Goal: Task Accomplishment & Management: Complete application form

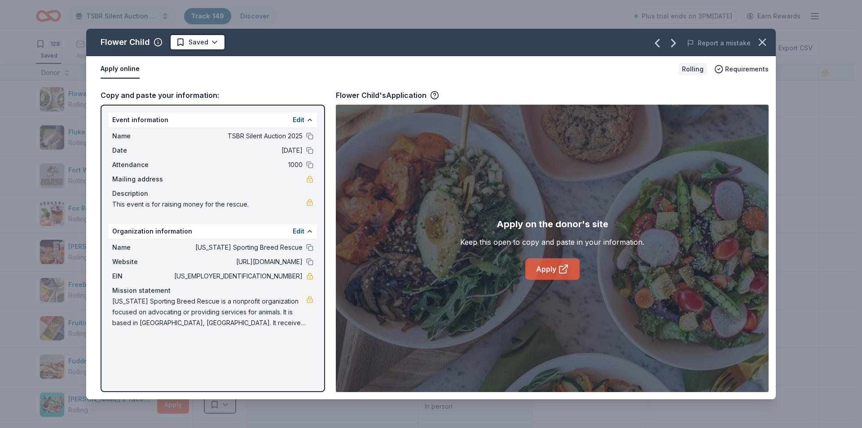
click at [551, 271] on link "Apply" at bounding box center [552, 269] width 54 height 22
click at [556, 273] on link "Apply" at bounding box center [552, 269] width 54 height 22
click at [764, 46] on icon "button" at bounding box center [762, 42] width 13 height 13
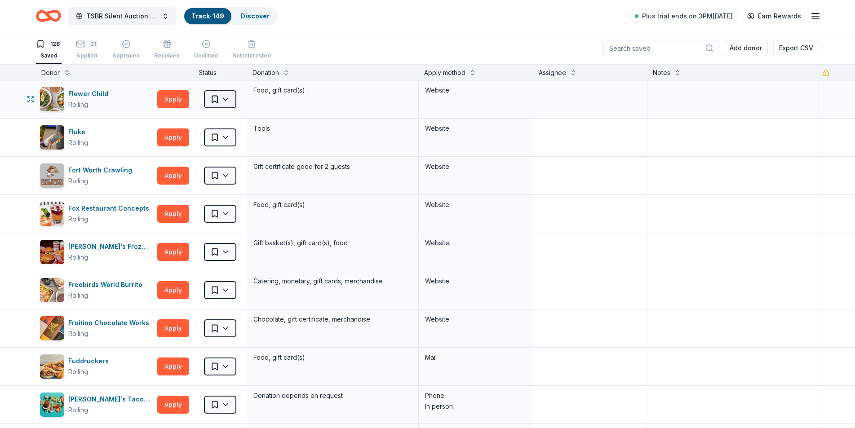
click at [226, 97] on html "TSBR Silent Auction 2025 Track · 149 Discover Plus trial ends on 3PM, 10/9 Earn…" at bounding box center [427, 214] width 855 height 428
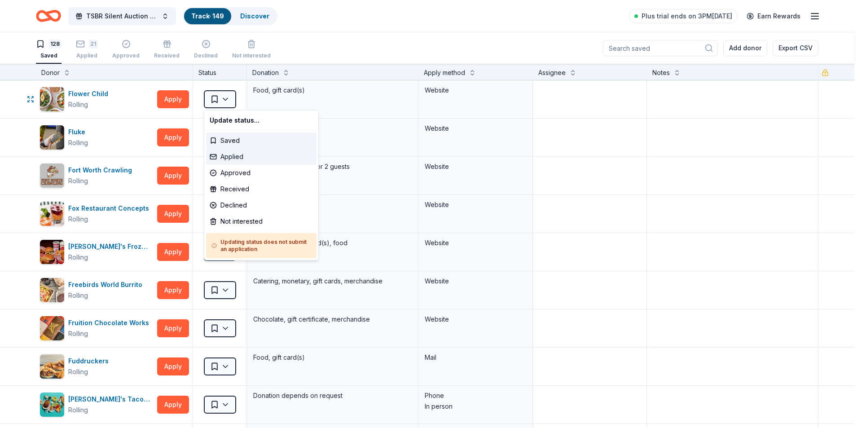
click at [225, 154] on div "Applied" at bounding box center [261, 157] width 110 height 16
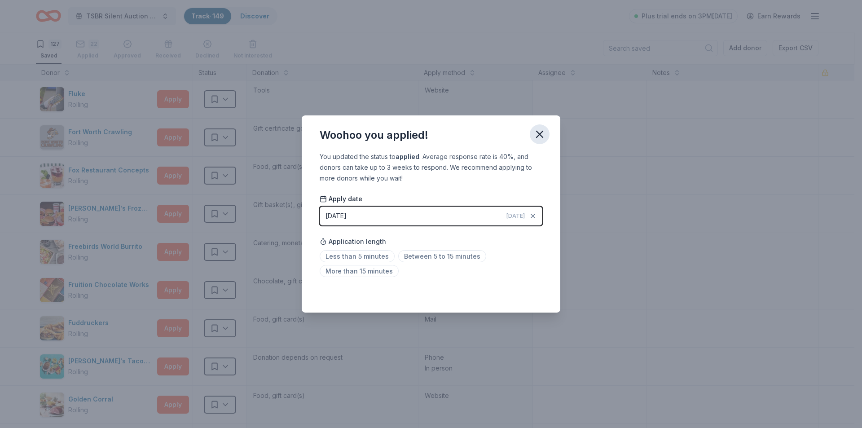
click at [542, 136] on icon "button" at bounding box center [540, 134] width 6 height 6
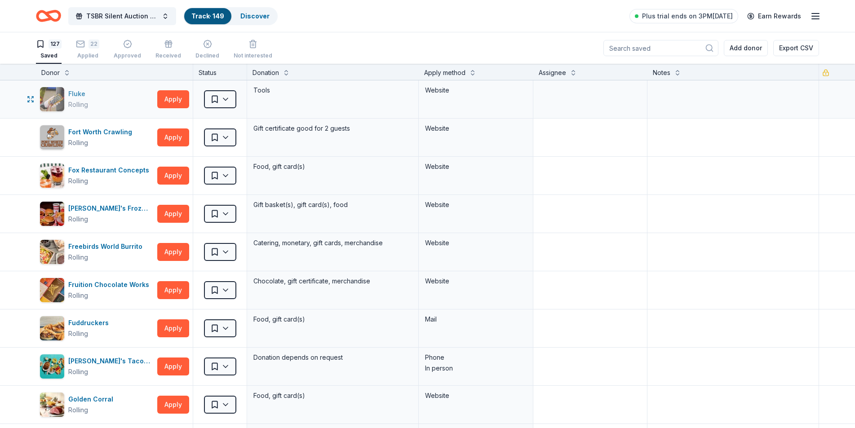
click at [74, 99] on div "Fluke Rolling" at bounding box center [78, 99] width 21 height 22
click at [228, 100] on html "TSBR Silent Auction 2025 Track · 149 Discover Plus trial ends on 3PM, 10/9 Earn…" at bounding box center [427, 214] width 855 height 428
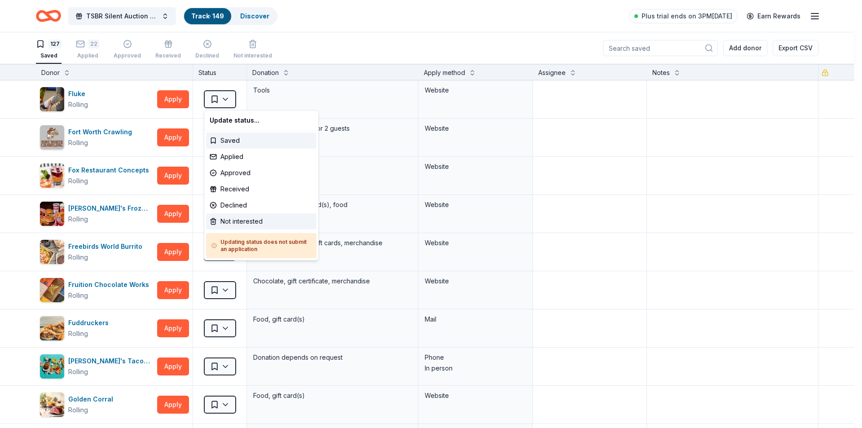
click at [228, 224] on div "Not interested" at bounding box center [261, 221] width 110 height 16
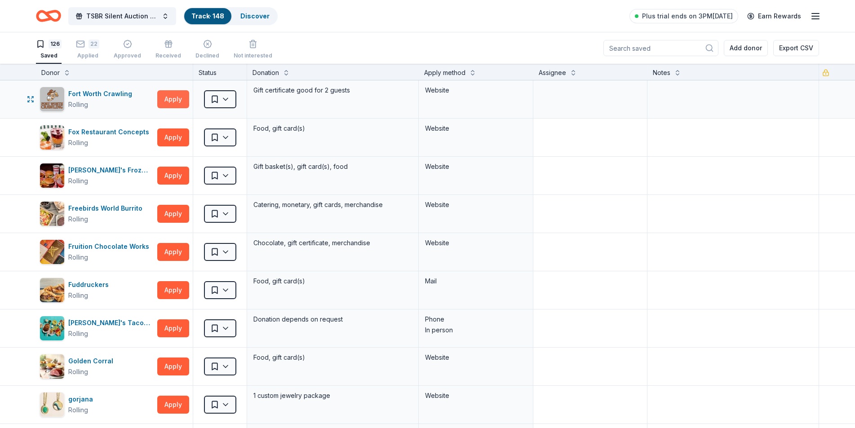
click at [169, 97] on button "Apply" at bounding box center [173, 99] width 32 height 18
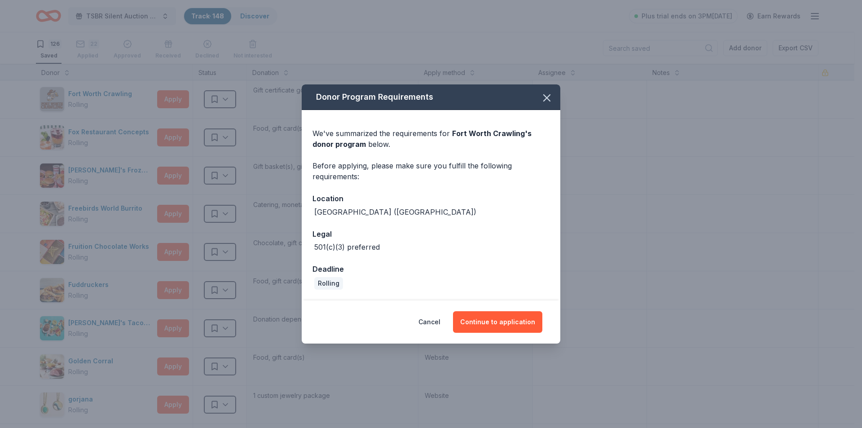
click at [558, 97] on div "Donor Program Requirements" at bounding box center [431, 97] width 259 height 26
click at [548, 99] on icon "button" at bounding box center [547, 98] width 6 height 6
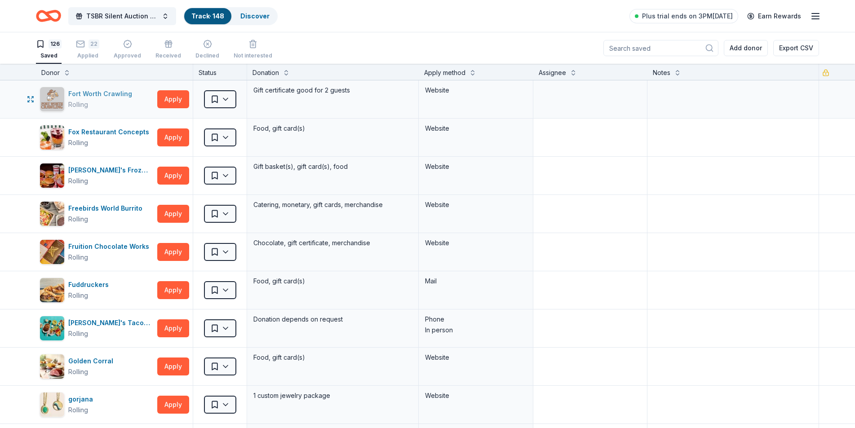
click at [98, 93] on div "Fort Worth Crawling" at bounding box center [101, 93] width 67 height 11
click at [226, 99] on html "TSBR Silent Auction 2025 Track · 148 Discover Plus trial ends on 3PM, 10/9 Earn…" at bounding box center [427, 214] width 855 height 428
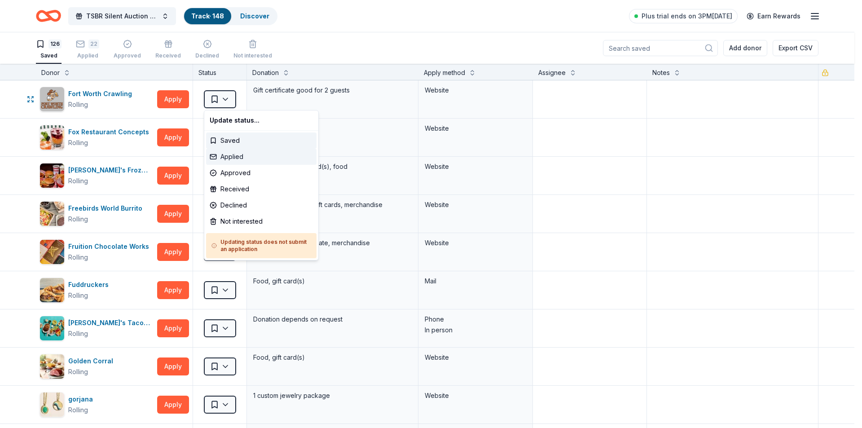
click at [232, 153] on div "Applied" at bounding box center [261, 157] width 110 height 16
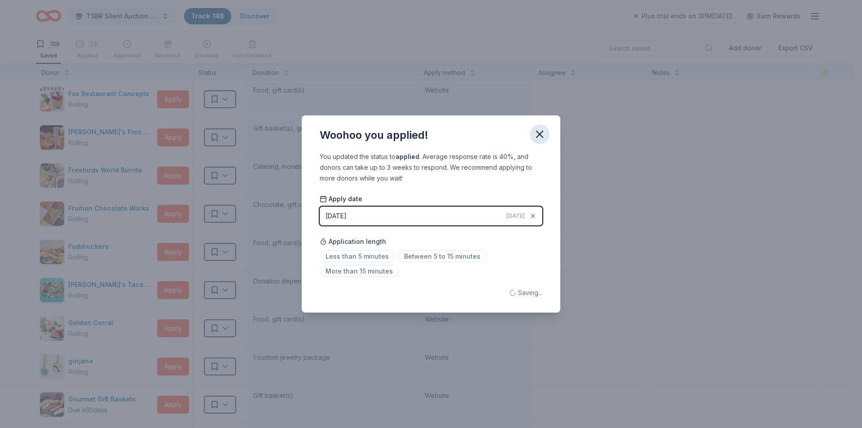
click at [538, 136] on icon "button" at bounding box center [540, 134] width 6 height 6
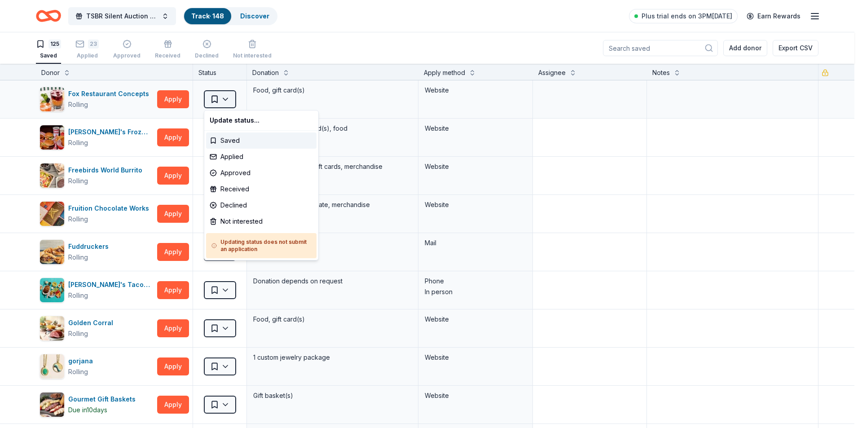
click at [228, 98] on html "TSBR Silent Auction 2025 Track · 148 Discover Plus trial ends on 3PM, 10/9 Earn…" at bounding box center [431, 214] width 862 height 428
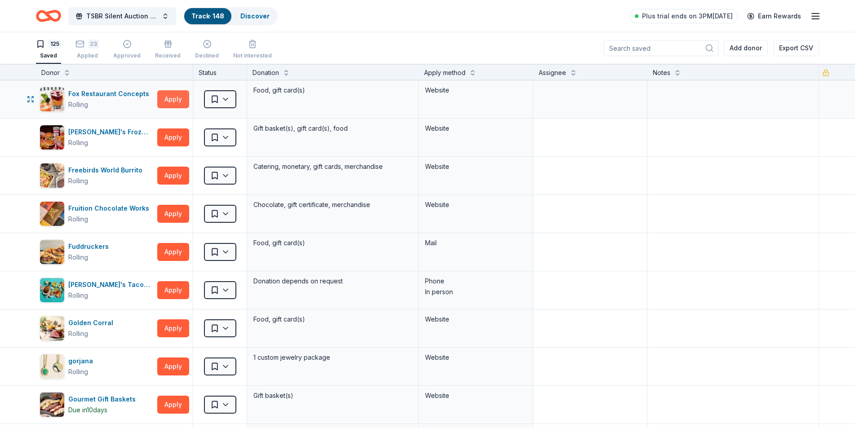
click at [171, 102] on button "Apply" at bounding box center [173, 99] width 32 height 18
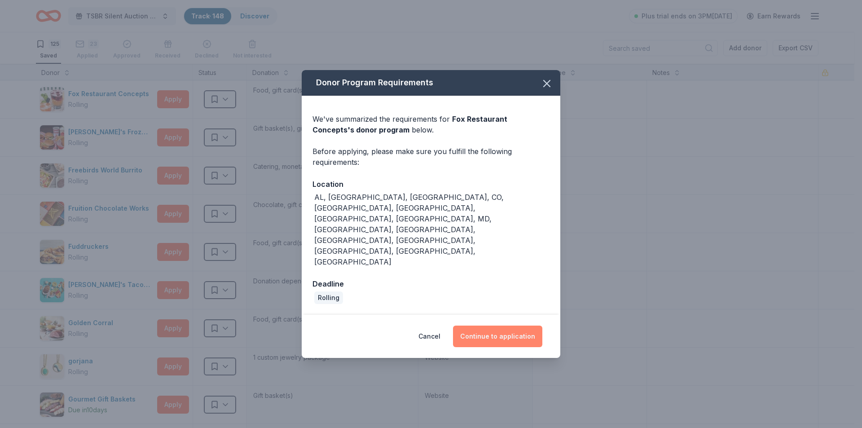
click at [510, 326] on button "Continue to application" at bounding box center [497, 337] width 89 height 22
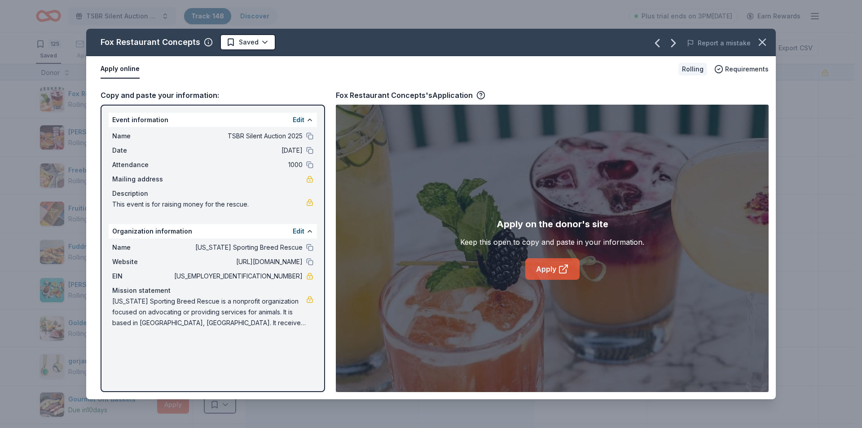
click at [546, 271] on link "Apply" at bounding box center [552, 269] width 54 height 22
click at [264, 41] on html "TSBR Silent Auction 2025 Track · 148 Discover Plus trial ends on 3PM, 10/9 Earn…" at bounding box center [431, 214] width 862 height 428
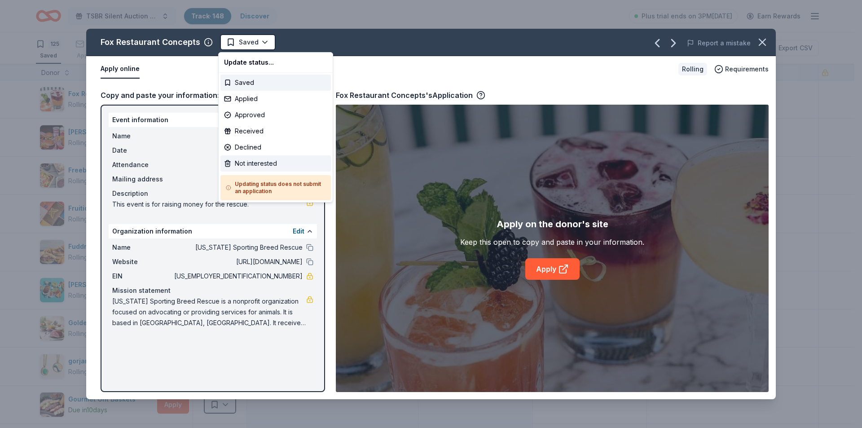
click at [255, 162] on div "Not interested" at bounding box center [275, 163] width 110 height 16
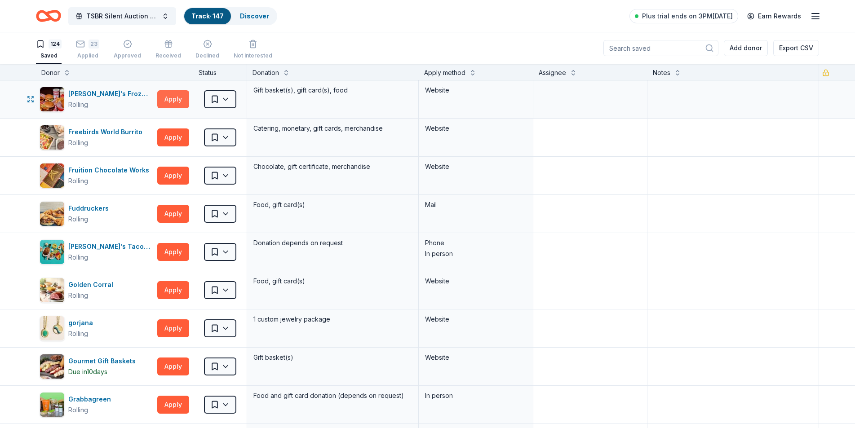
click at [172, 101] on button "Apply" at bounding box center [173, 99] width 32 height 18
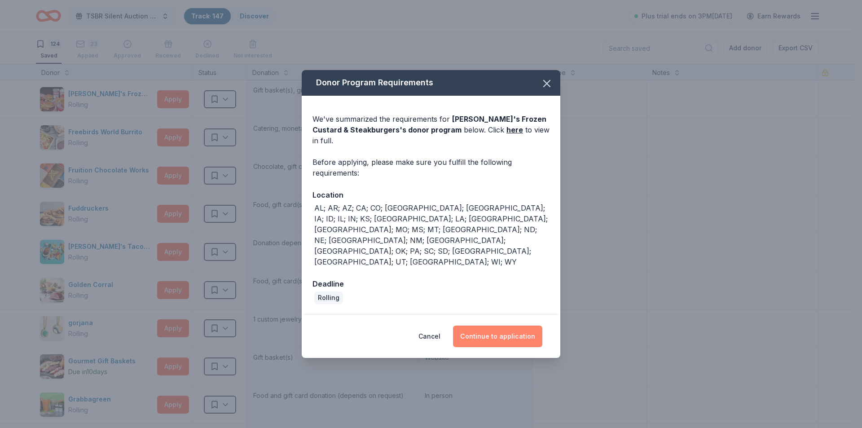
click at [480, 326] on button "Continue to application" at bounding box center [497, 337] width 89 height 22
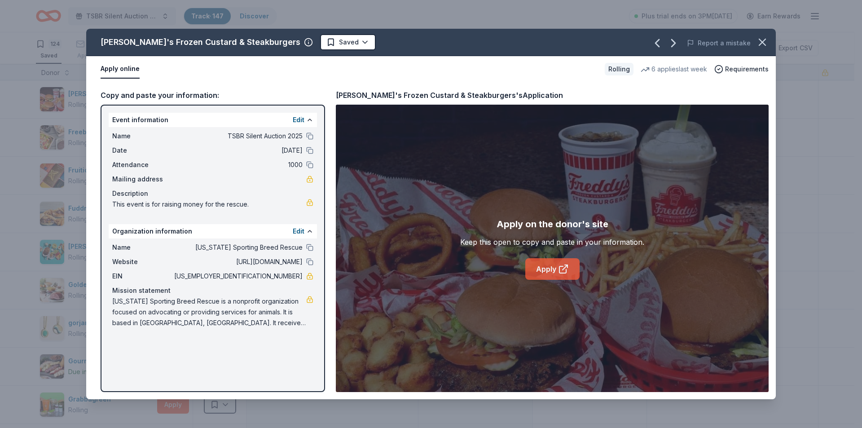
click at [563, 266] on icon at bounding box center [563, 269] width 11 height 11
click at [545, 264] on link "Apply" at bounding box center [552, 269] width 54 height 22
click at [546, 267] on link "Apply" at bounding box center [552, 269] width 54 height 22
click at [766, 40] on icon "button" at bounding box center [762, 42] width 13 height 13
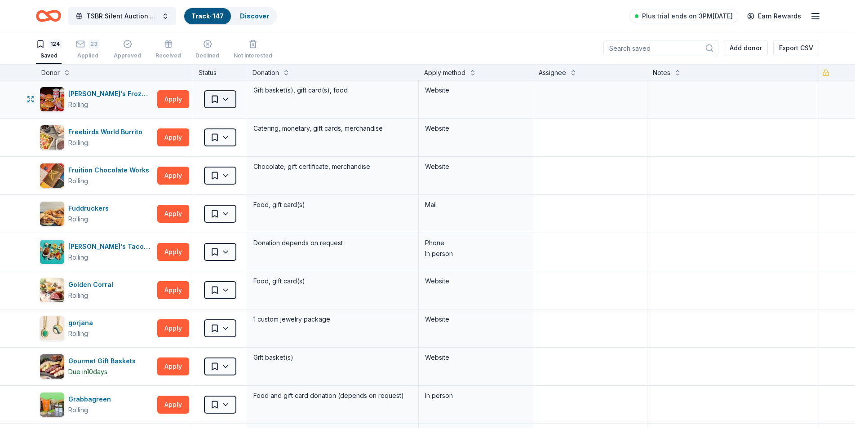
click at [226, 103] on html "TSBR Silent Auction 2025 Track · 147 Discover Plus trial ends on 3PM, 10/9 Earn…" at bounding box center [427, 214] width 855 height 428
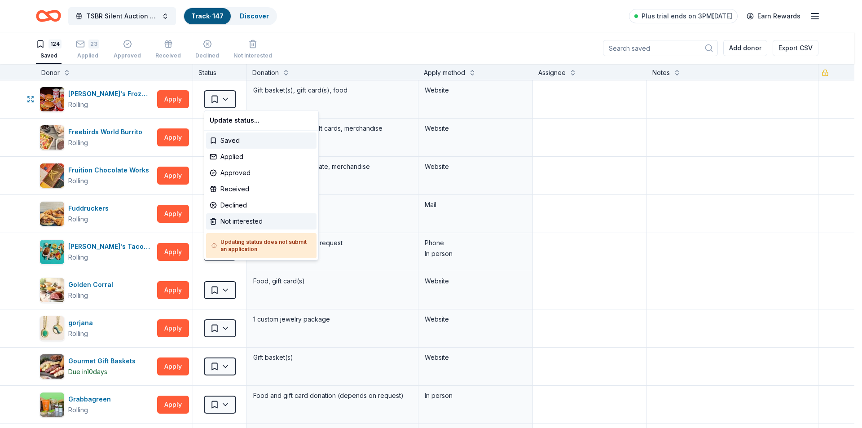
click at [236, 218] on div "Not interested" at bounding box center [261, 221] width 110 height 16
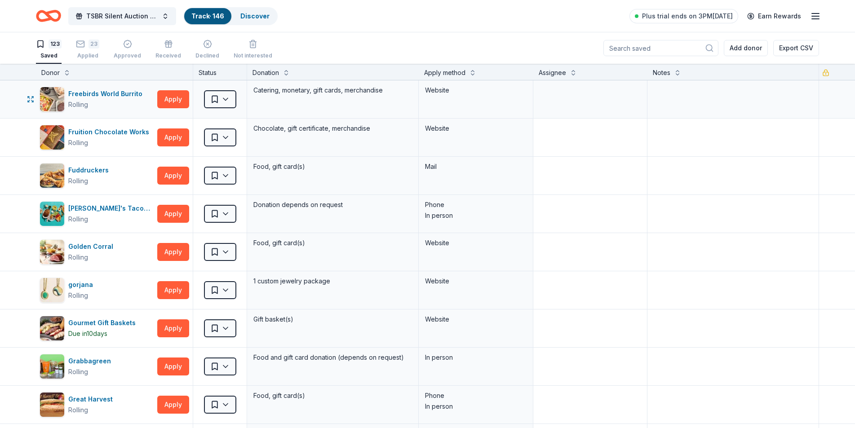
click at [170, 89] on div "Freebirds World Burrito Rolling Apply" at bounding box center [114, 99] width 157 height 38
click at [171, 100] on button "Apply" at bounding box center [173, 99] width 32 height 18
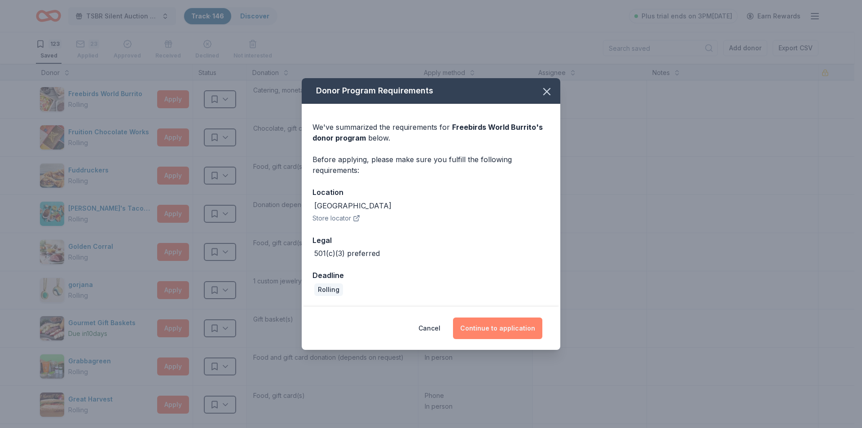
click at [495, 328] on button "Continue to application" at bounding box center [497, 328] width 89 height 22
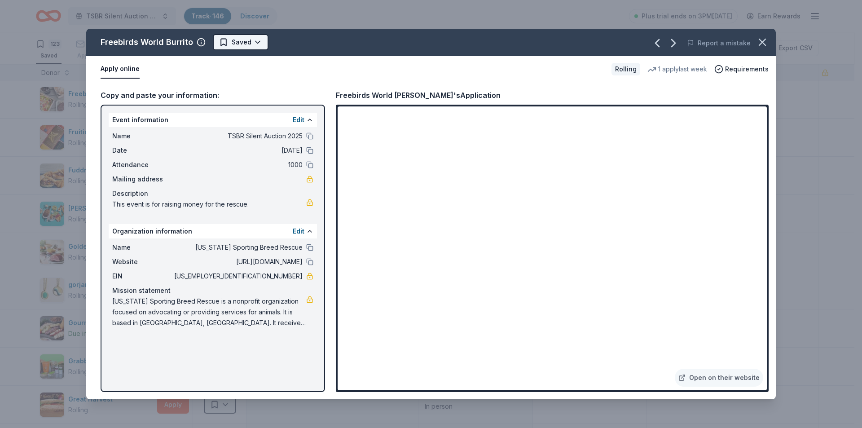
click at [258, 40] on html "TSBR Silent Auction 2025 Track · 146 Discover Plus trial ends on 3PM, 10/9 Earn…" at bounding box center [431, 214] width 862 height 428
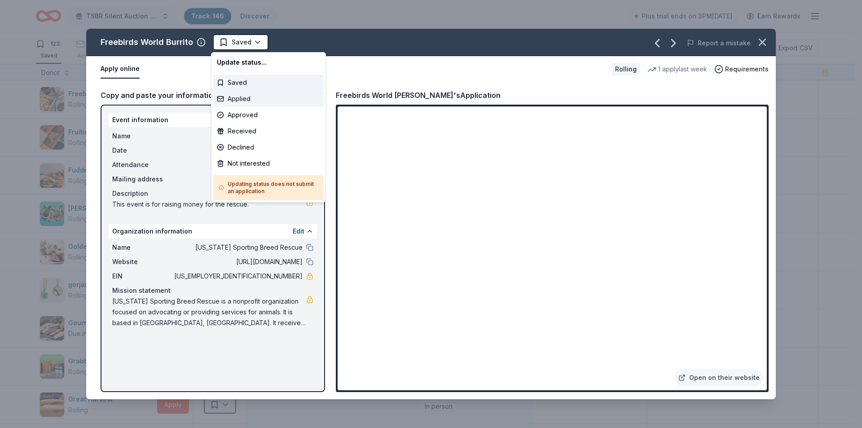
click at [238, 96] on div "Applied" at bounding box center [268, 99] width 110 height 16
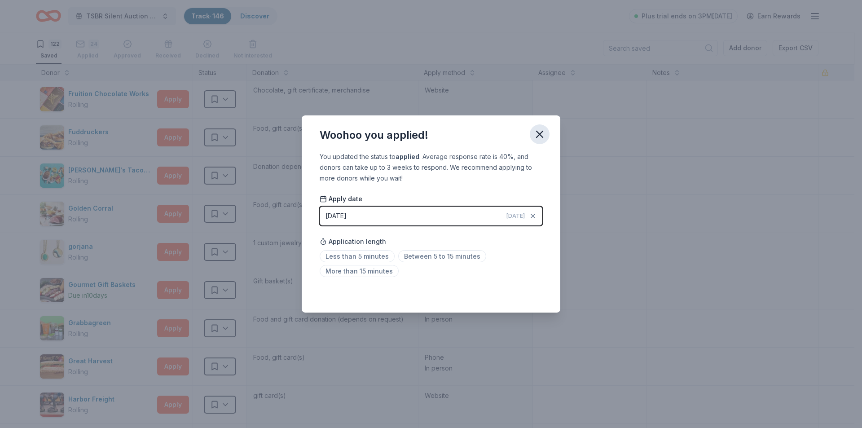
click at [538, 134] on icon "button" at bounding box center [539, 134] width 13 height 13
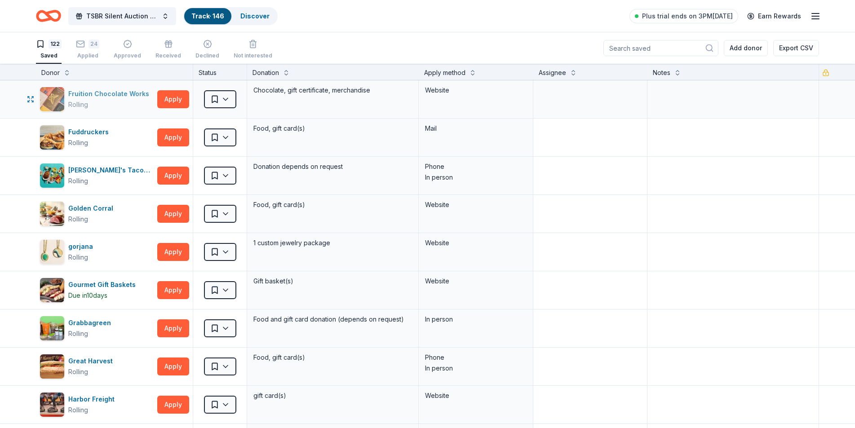
click at [97, 93] on div "Fruition Chocolate Works" at bounding box center [110, 93] width 84 height 11
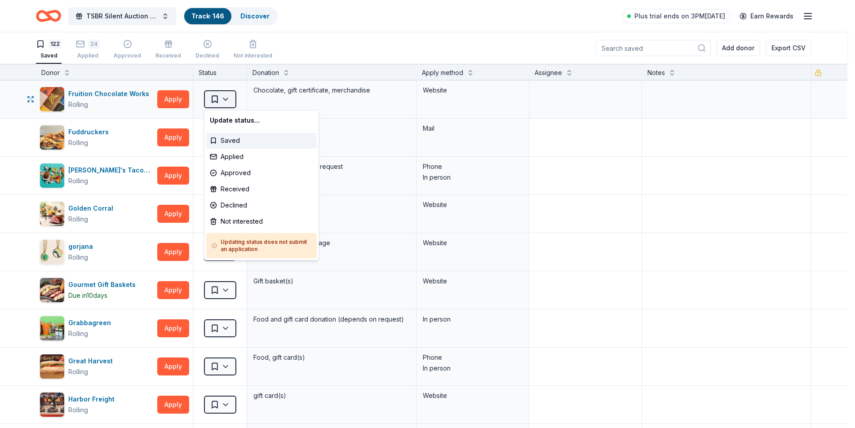
click at [225, 97] on html "TSBR Silent Auction 2025 Track · 146 Discover Plus trial ends on 3PM, 10/9 Earn…" at bounding box center [427, 214] width 855 height 428
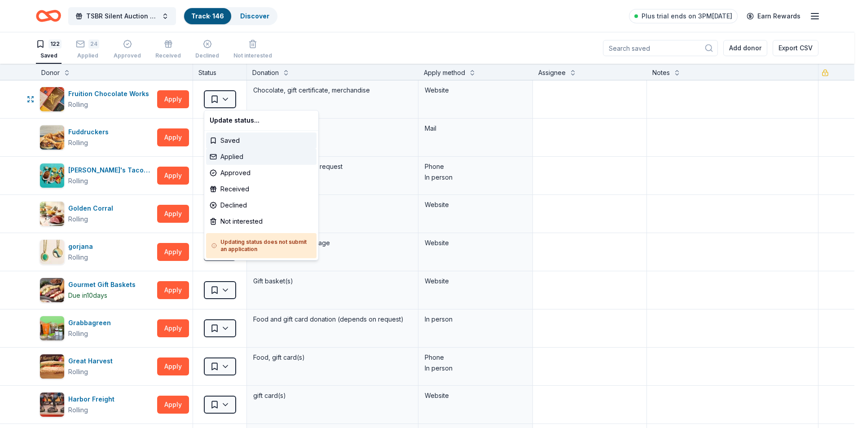
click at [233, 156] on div "Applied" at bounding box center [261, 157] width 110 height 16
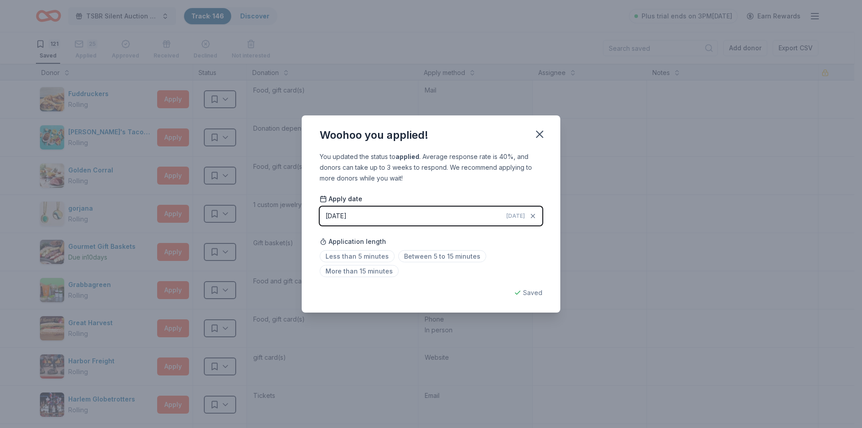
click at [540, 132] on icon "button" at bounding box center [539, 134] width 13 height 13
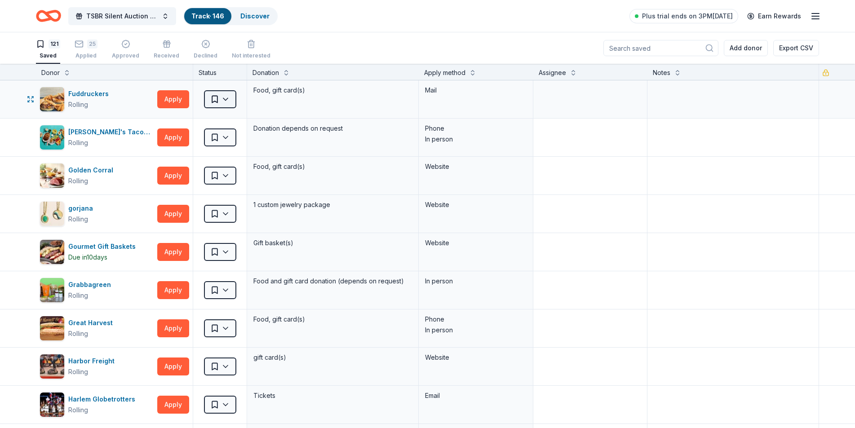
click at [228, 100] on html "TSBR Silent Auction 2025 Track · 146 Discover Plus trial ends on 3PM, 10/9 Earn…" at bounding box center [427, 214] width 855 height 428
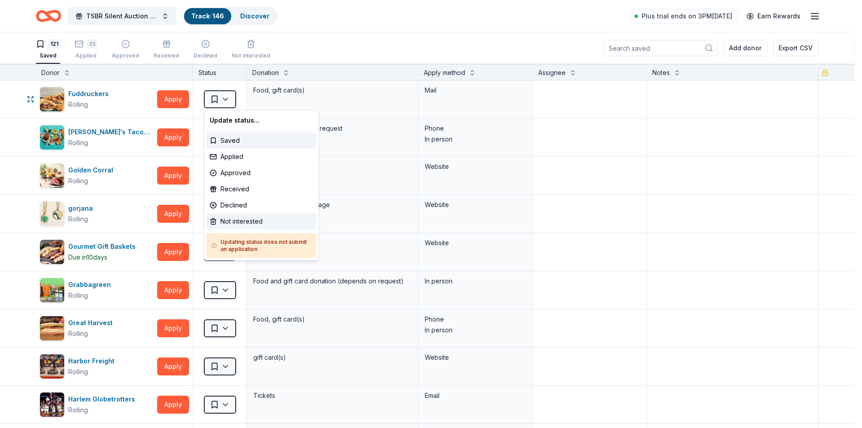
click at [240, 220] on div "Not interested" at bounding box center [261, 221] width 110 height 16
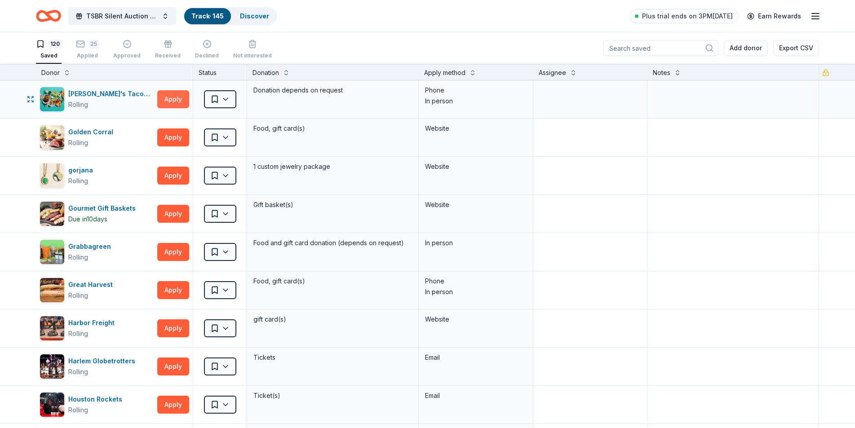
click at [176, 97] on button "Apply" at bounding box center [173, 99] width 32 height 18
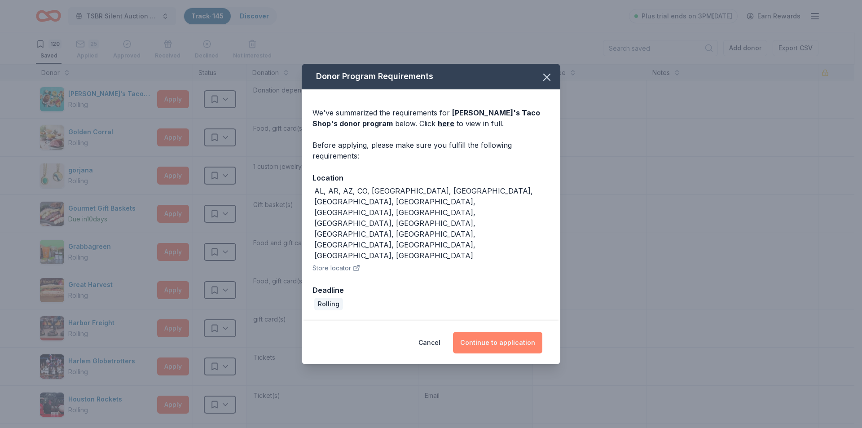
click at [484, 332] on button "Continue to application" at bounding box center [497, 343] width 89 height 22
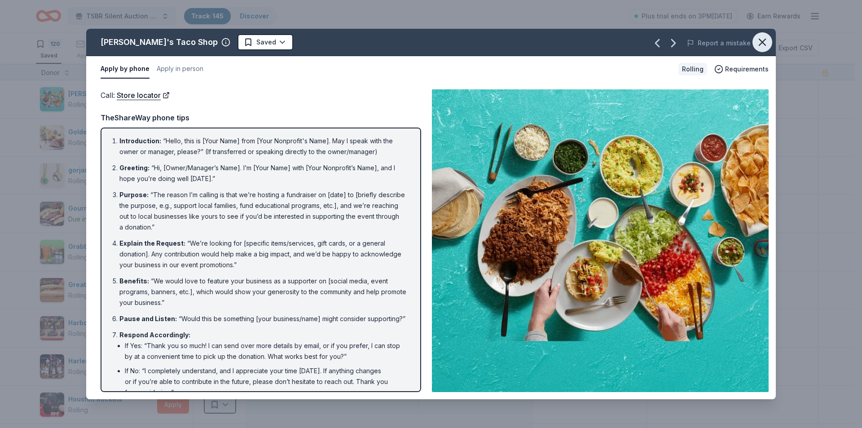
click at [769, 41] on button "button" at bounding box center [763, 42] width 20 height 20
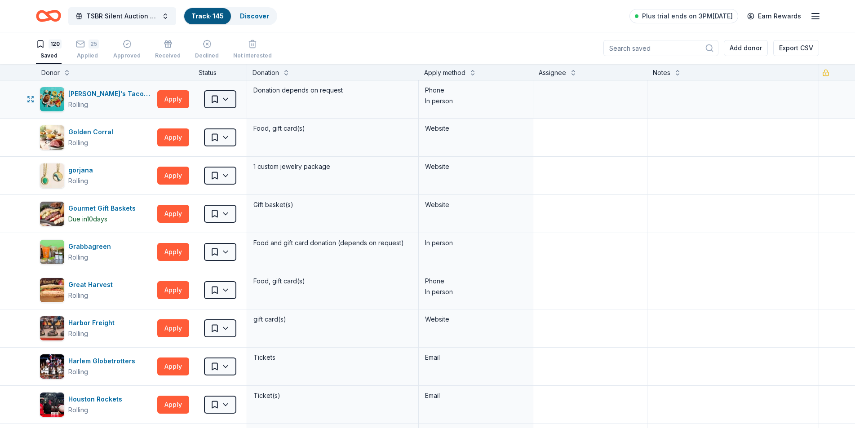
click at [224, 97] on html "TSBR Silent Auction 2025 Track · 145 Discover Plus trial ends on 3PM, 10/9 Earn…" at bounding box center [427, 214] width 855 height 428
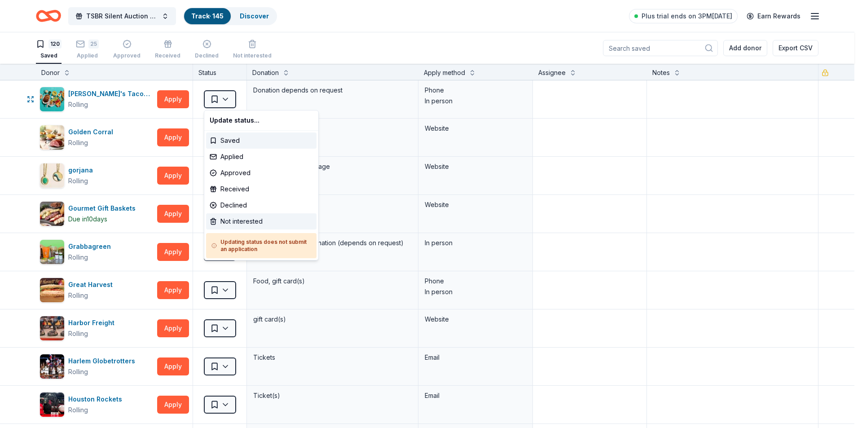
click at [247, 224] on div "Not interested" at bounding box center [261, 221] width 110 height 16
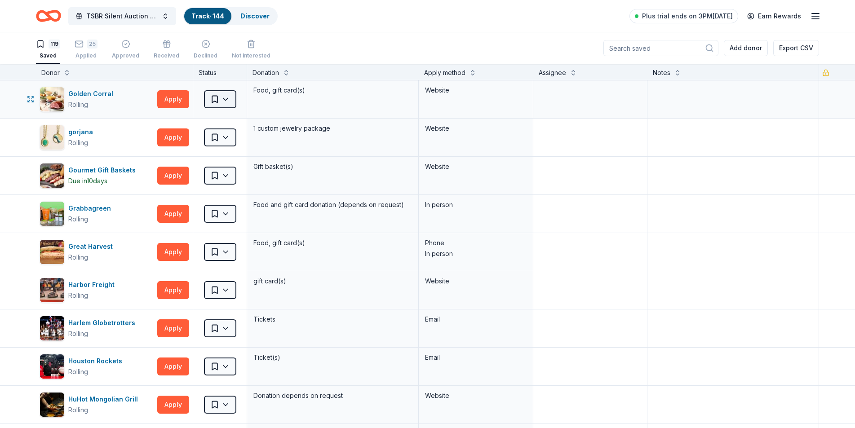
click at [228, 100] on html "TSBR Silent Auction 2025 Track · 144 Discover Plus trial ends on 3PM, 10/9 Earn…" at bounding box center [427, 214] width 855 height 428
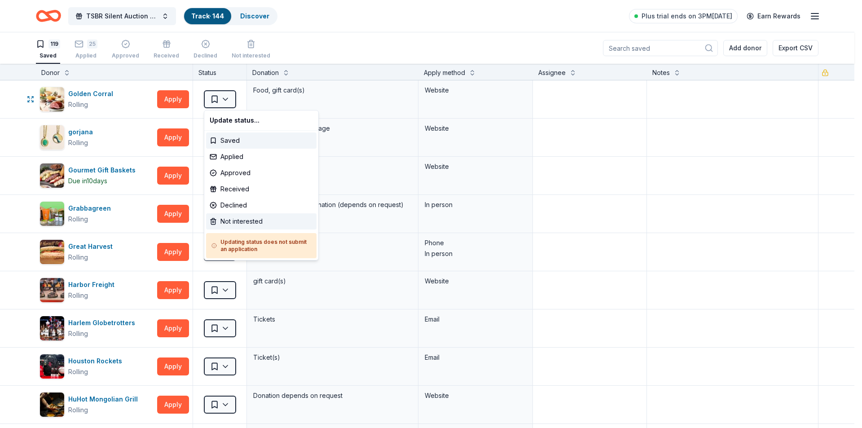
click at [239, 220] on div "Not interested" at bounding box center [261, 221] width 110 height 16
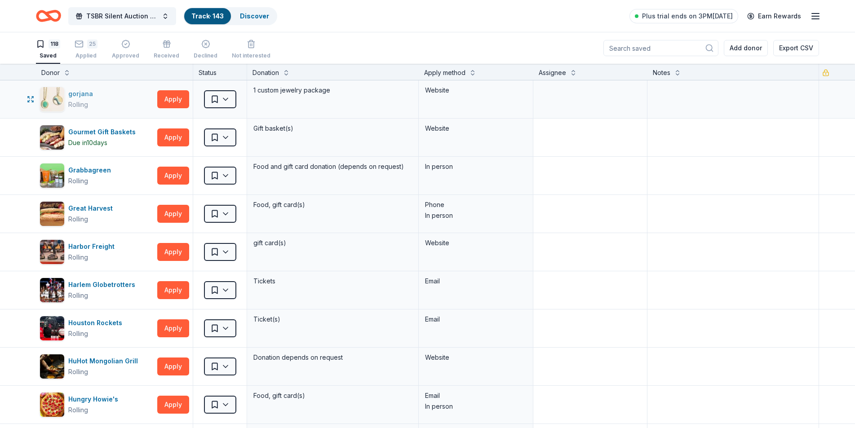
click at [98, 102] on div "gorjana Rolling" at bounding box center [97, 99] width 114 height 25
click at [227, 100] on html "TSBR Silent Auction 2025 Track · 143 Discover Plus trial ends on 3PM, 10/9 Earn…" at bounding box center [427, 214] width 855 height 428
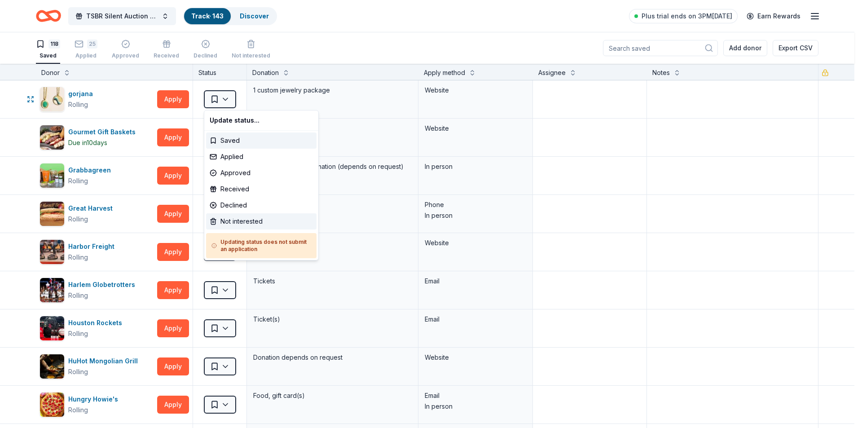
click at [225, 216] on div "Not interested" at bounding box center [261, 221] width 110 height 16
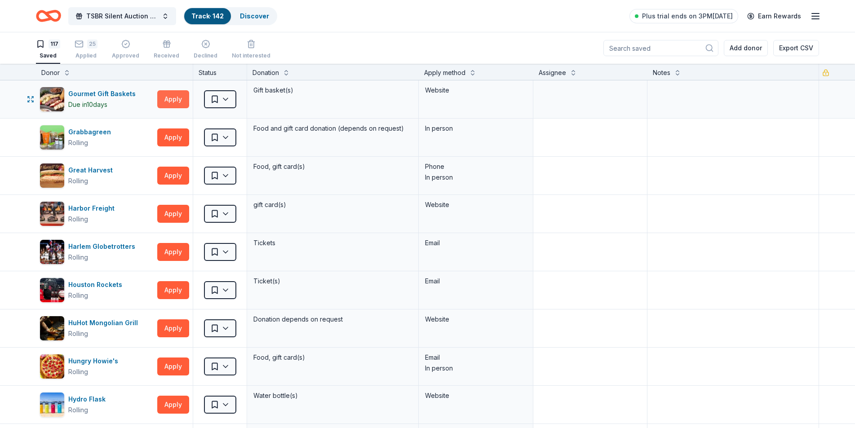
click at [170, 97] on button "Apply" at bounding box center [173, 99] width 32 height 18
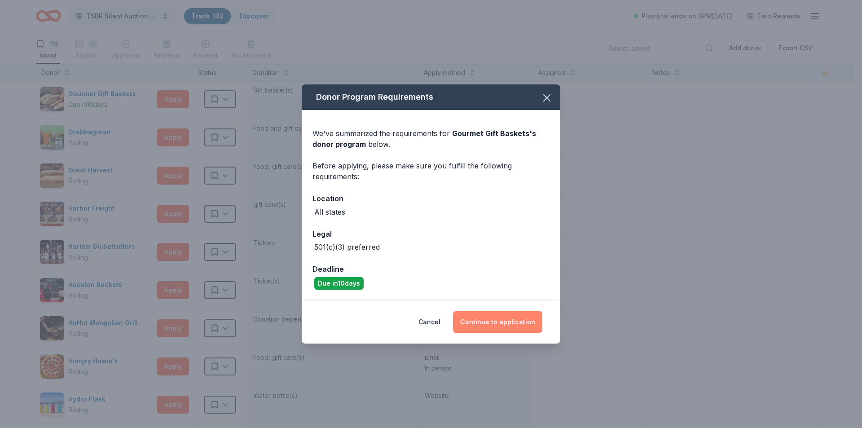
click at [493, 326] on button "Continue to application" at bounding box center [497, 322] width 89 height 22
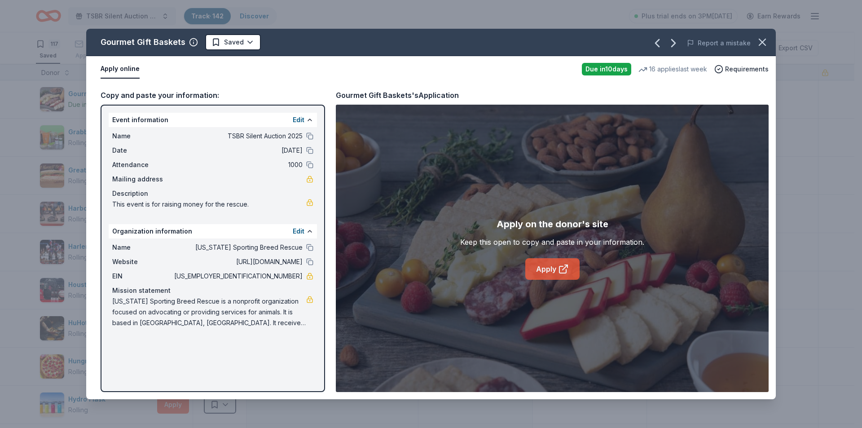
click at [548, 269] on link "Apply" at bounding box center [552, 269] width 54 height 22
click at [764, 43] on icon "button" at bounding box center [762, 42] width 13 height 13
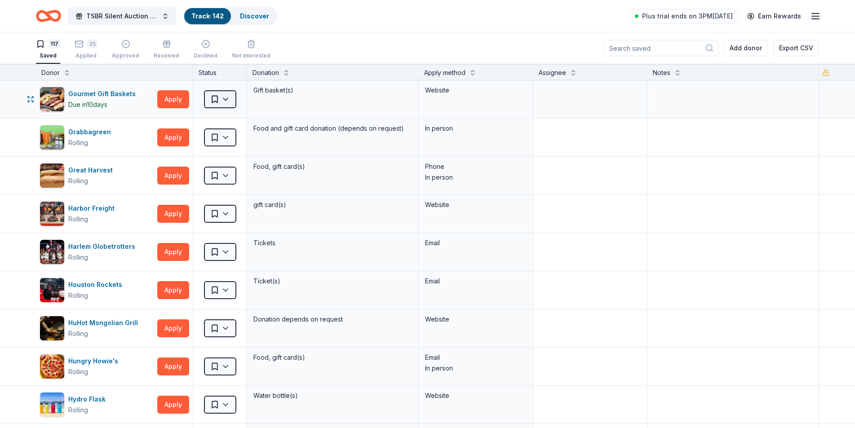
click at [232, 97] on html "TSBR Silent Auction 2025 Track · 142 Discover Plus trial ends on 3PM, 10/9 Earn…" at bounding box center [427, 214] width 855 height 428
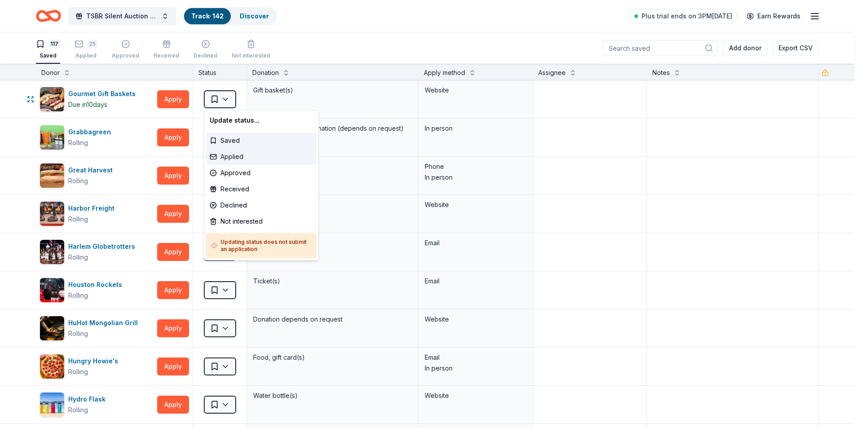
click at [240, 156] on div "Applied" at bounding box center [261, 157] width 110 height 16
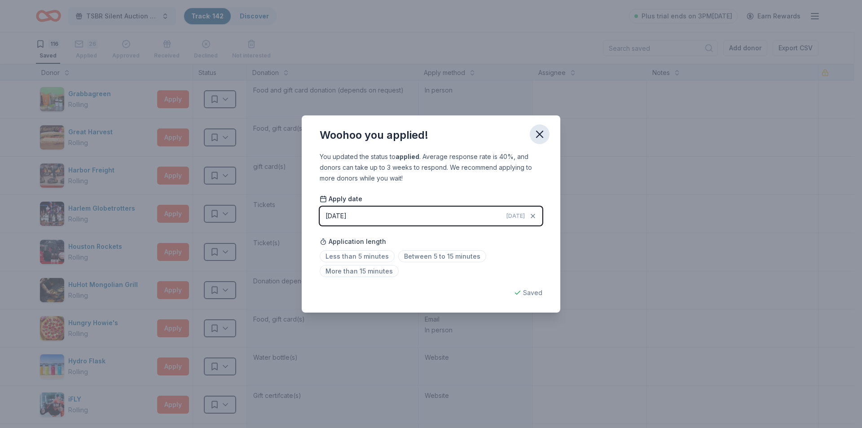
click at [537, 137] on icon "button" at bounding box center [540, 134] width 6 height 6
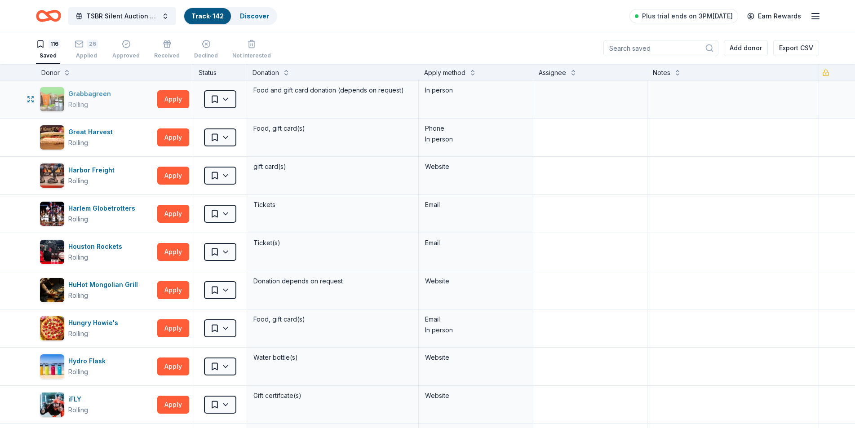
click at [90, 97] on div "Grabbagreen" at bounding box center [91, 93] width 46 height 11
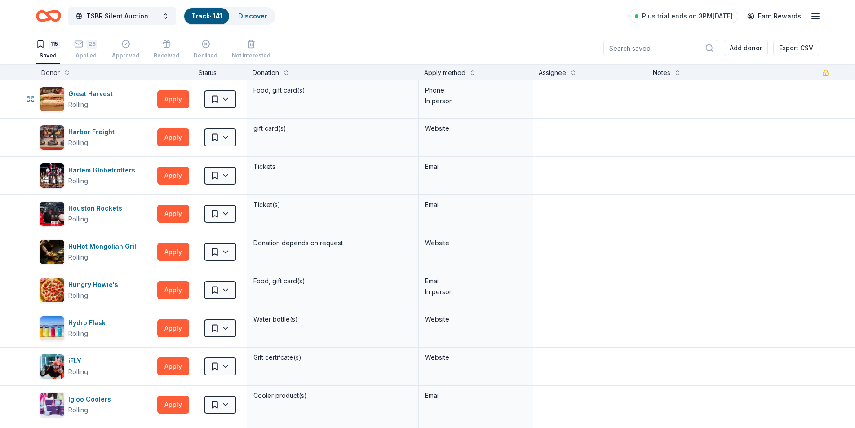
click at [226, 98] on html "TSBR Silent Auction 2025 Track · 141 Discover Plus trial ends on 3PM, 10/9 Earn…" at bounding box center [427, 214] width 855 height 428
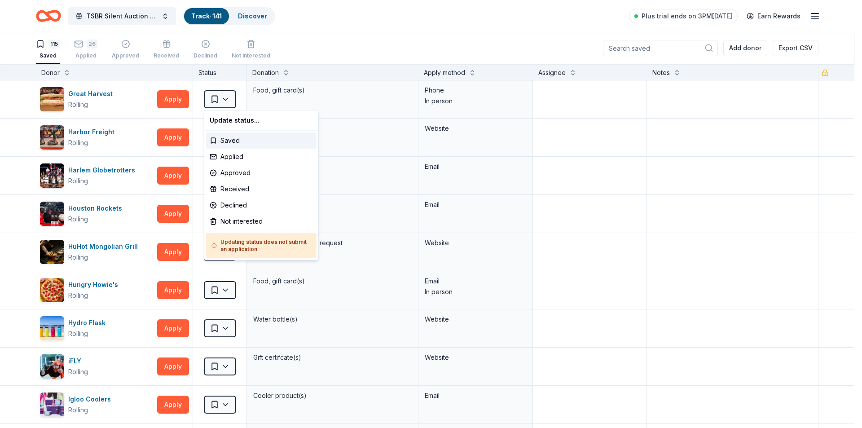
click at [626, 185] on html "TSBR Silent Auction 2025 Track · 141 Discover Plus trial ends on 3PM, 10/9 Earn…" at bounding box center [431, 214] width 862 height 428
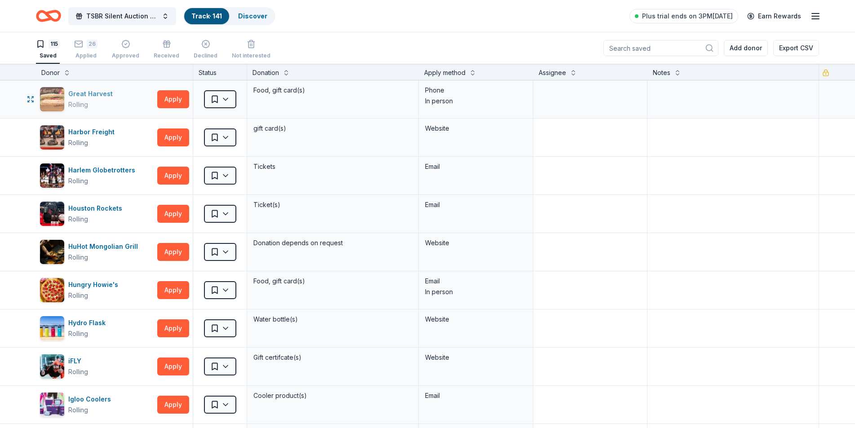
click at [98, 95] on div "Great Harvest" at bounding box center [92, 93] width 48 height 11
click at [177, 99] on button "Apply" at bounding box center [173, 99] width 32 height 18
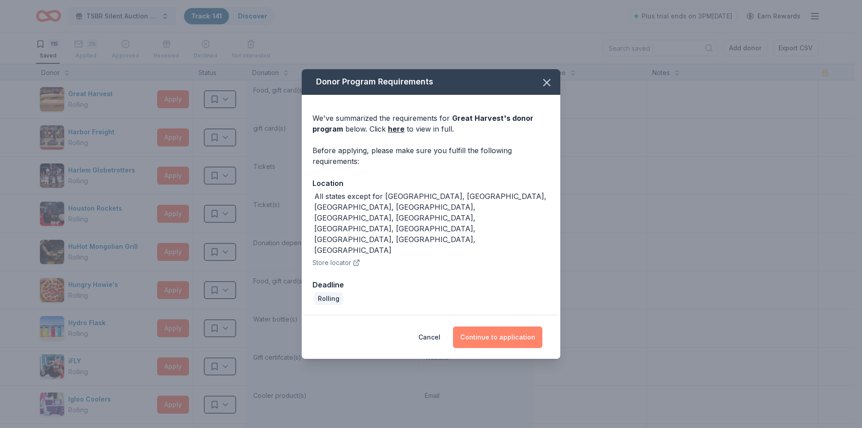
click at [515, 326] on button "Continue to application" at bounding box center [497, 337] width 89 height 22
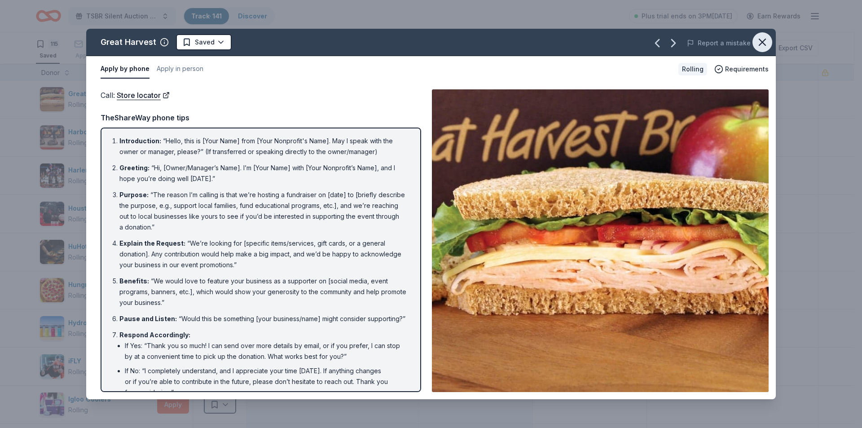
click at [768, 42] on button "button" at bounding box center [763, 42] width 20 height 20
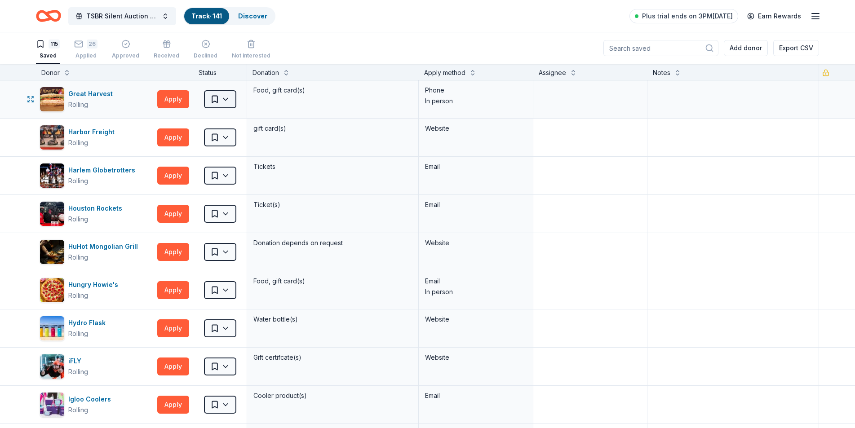
click at [225, 100] on html "TSBR Silent Auction 2025 Track · 141 Discover Plus trial ends on 3PM, 10/9 Earn…" at bounding box center [427, 214] width 855 height 428
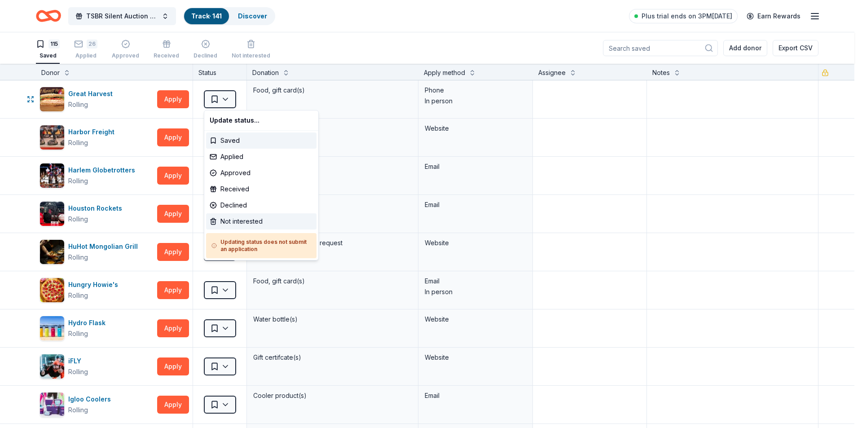
click at [235, 217] on div "Not interested" at bounding box center [261, 221] width 110 height 16
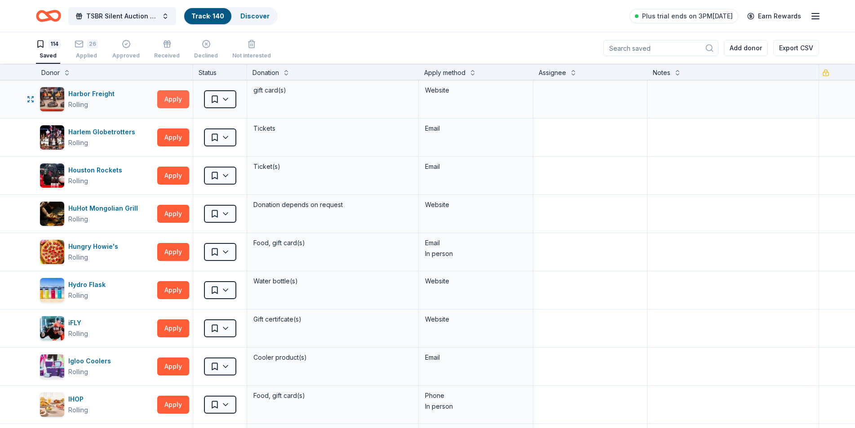
click at [177, 101] on button "Apply" at bounding box center [173, 99] width 32 height 18
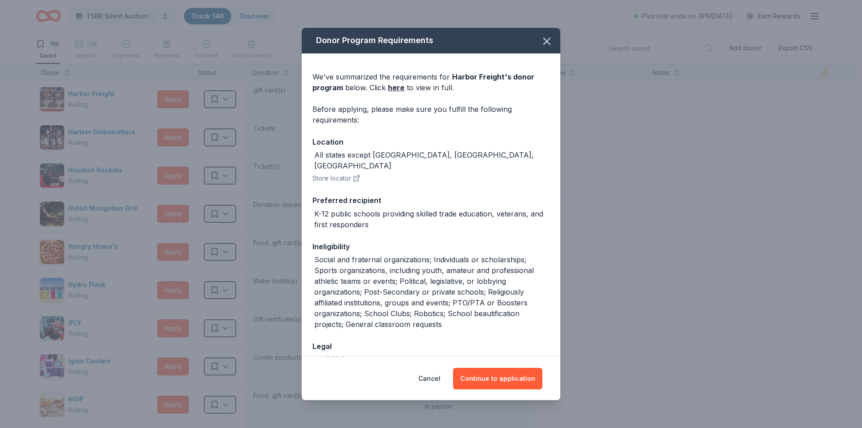
click at [92, 93] on div "Donor Program Requirements We've summarized the requirements for Harbor Freight…" at bounding box center [431, 214] width 862 height 428
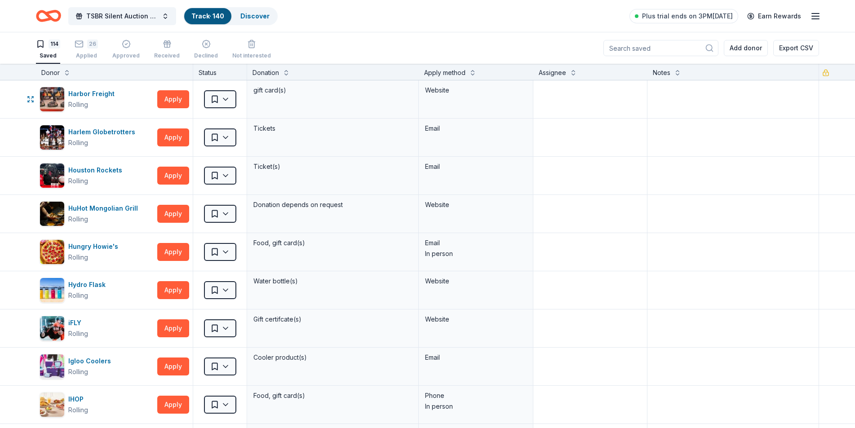
click at [92, 93] on div "Harbor Freight" at bounding box center [93, 93] width 50 height 11
click at [229, 101] on html "TSBR Silent Auction 2025 Track · 140 Discover Plus trial ends on 3PM, 10/9 Earn…" at bounding box center [427, 214] width 855 height 428
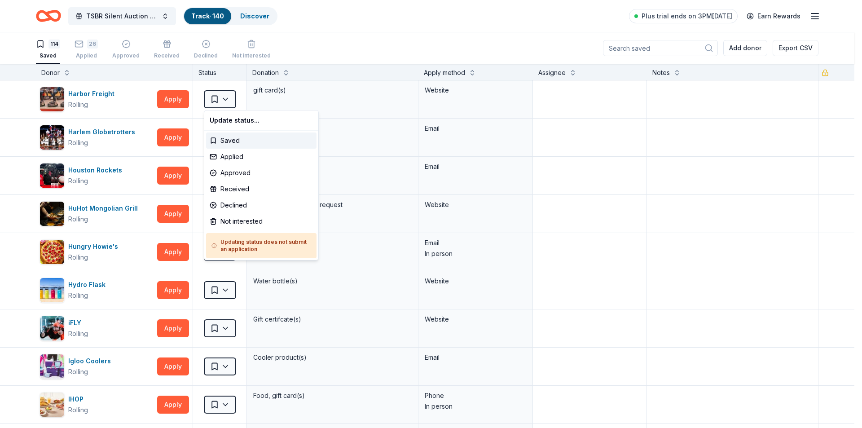
click at [226, 98] on html "TSBR Silent Auction 2025 Track · 140 Discover Plus trial ends on 3PM, 10/9 Earn…" at bounding box center [431, 214] width 862 height 428
click at [231, 226] on div "Not interested" at bounding box center [261, 221] width 110 height 16
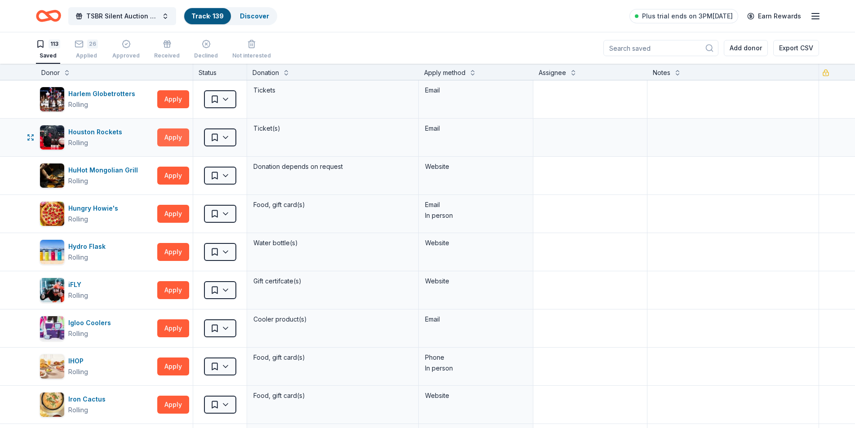
click at [173, 140] on button "Apply" at bounding box center [173, 137] width 32 height 18
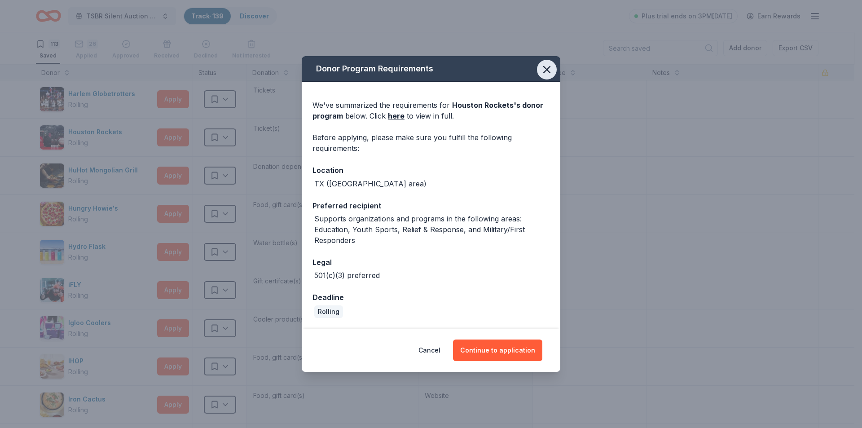
click at [549, 71] on icon "button" at bounding box center [547, 69] width 13 height 13
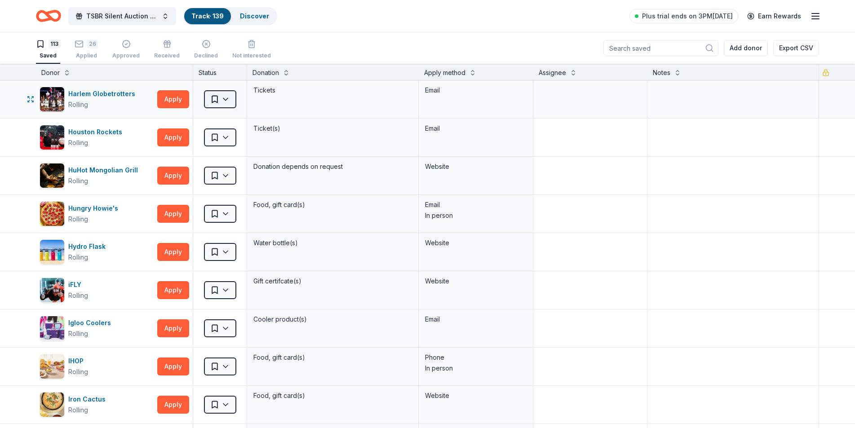
click at [228, 96] on html "TSBR Silent Auction 2025 Track · 139 Discover Plus trial ends on 3PM, 10/9 Earn…" at bounding box center [427, 214] width 855 height 428
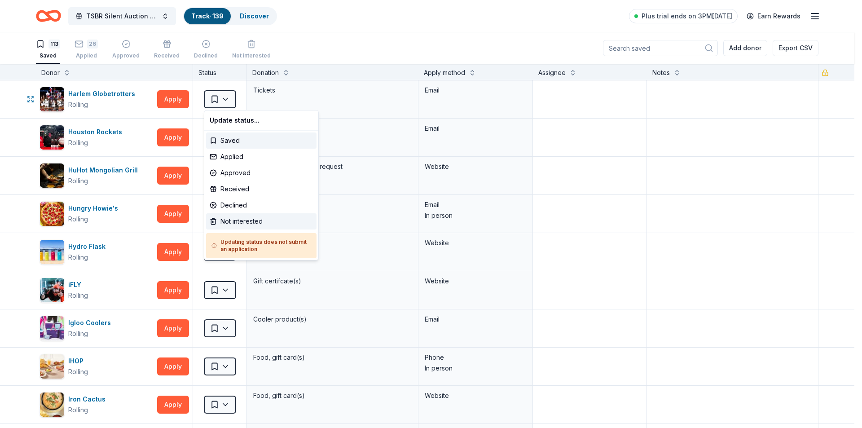
click at [233, 220] on div "Not interested" at bounding box center [261, 221] width 110 height 16
click at [263, 233] on div "Water bottle(s)" at bounding box center [333, 252] width 172 height 38
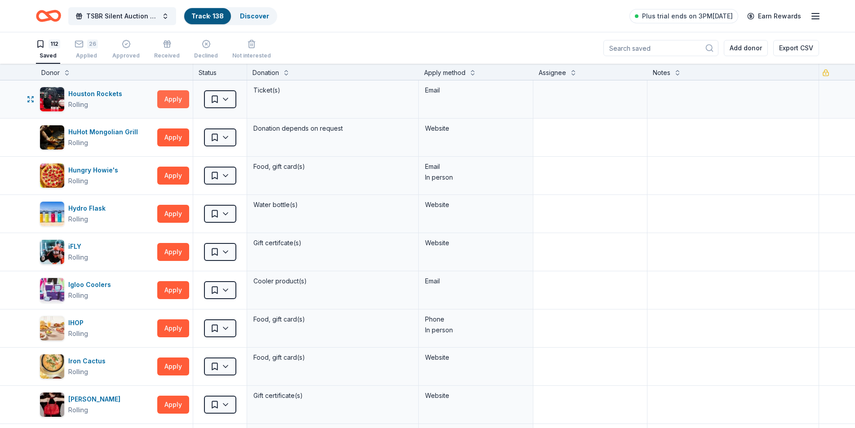
click at [173, 104] on button "Apply" at bounding box center [173, 99] width 32 height 18
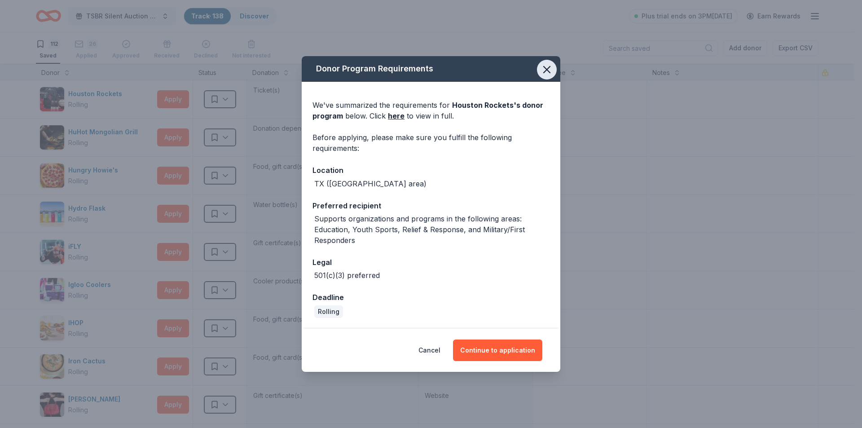
click at [542, 68] on icon "button" at bounding box center [547, 69] width 13 height 13
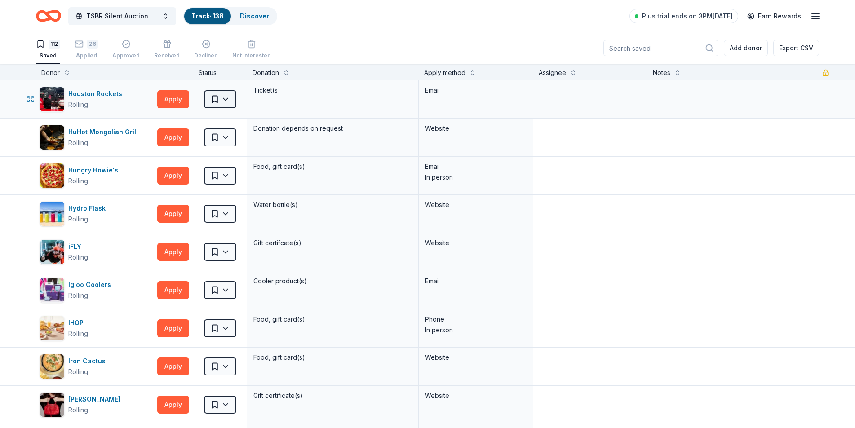
click at [228, 95] on html "TSBR Silent Auction 2025 Track · 138 Discover Plus trial ends on 3PM, 10/9 Earn…" at bounding box center [427, 214] width 855 height 428
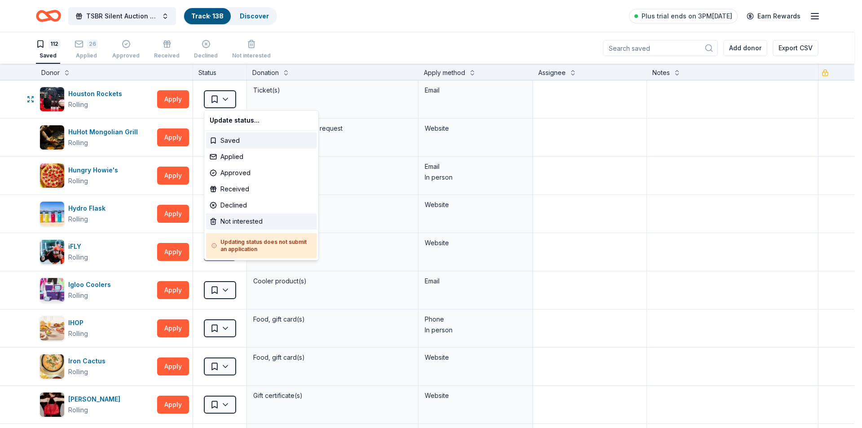
click at [232, 225] on div "Not interested" at bounding box center [261, 221] width 110 height 16
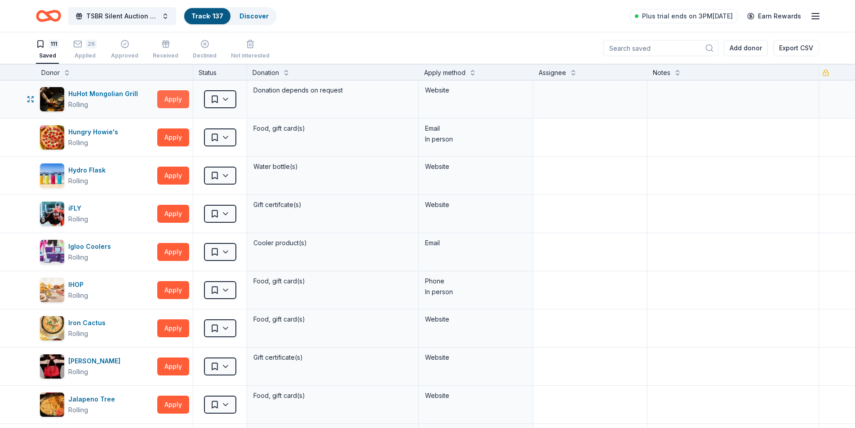
click at [175, 97] on button "Apply" at bounding box center [173, 99] width 32 height 18
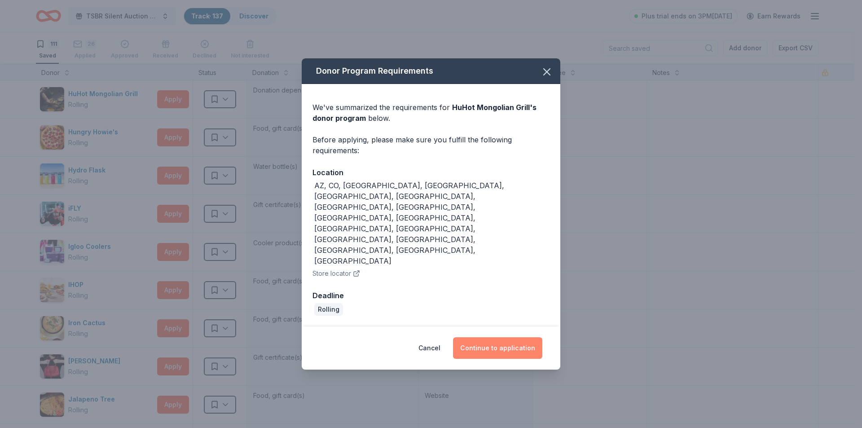
click at [511, 337] on button "Continue to application" at bounding box center [497, 348] width 89 height 22
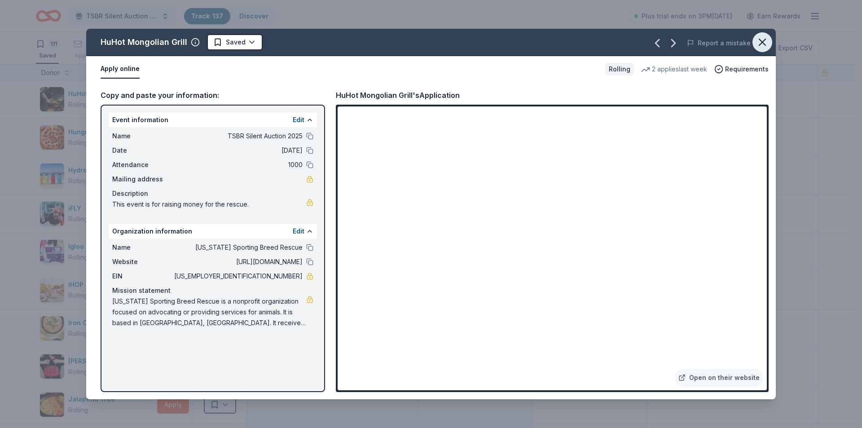
click at [766, 42] on icon "button" at bounding box center [762, 42] width 13 height 13
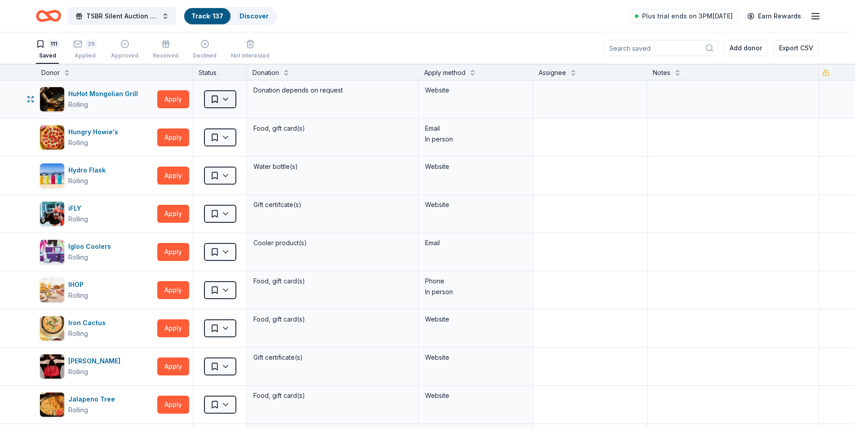
click at [227, 99] on html "TSBR Silent Auction 2025 Track · 137 Discover Plus trial ends on 3PM, 10/9 Earn…" at bounding box center [427, 214] width 855 height 428
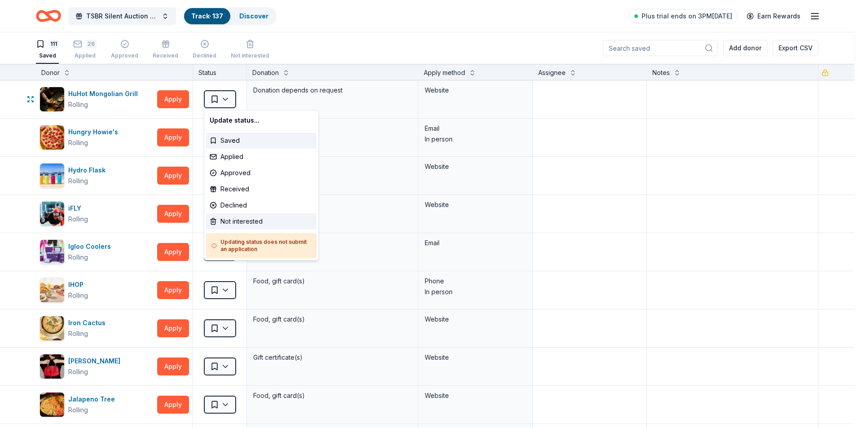
click at [242, 223] on div "Not interested" at bounding box center [261, 221] width 110 height 16
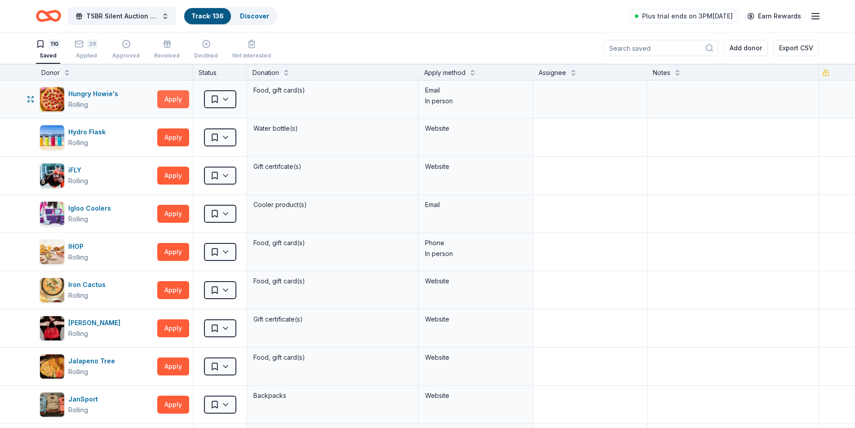
click at [182, 98] on button "Apply" at bounding box center [173, 99] width 32 height 18
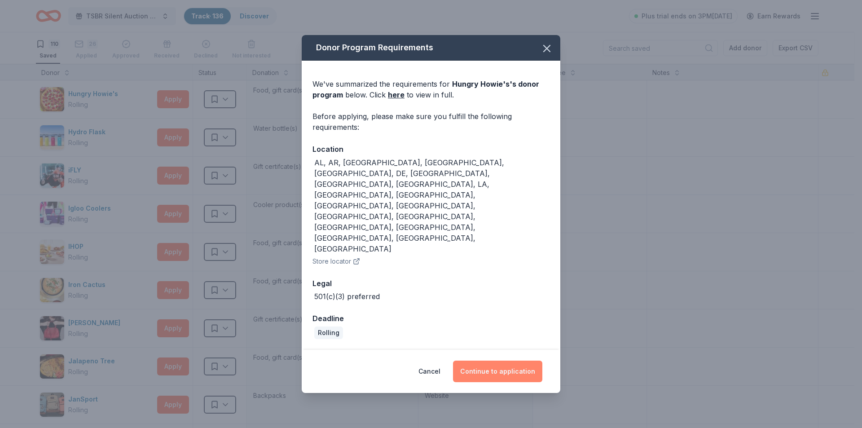
click at [473, 361] on button "Continue to application" at bounding box center [497, 372] width 89 height 22
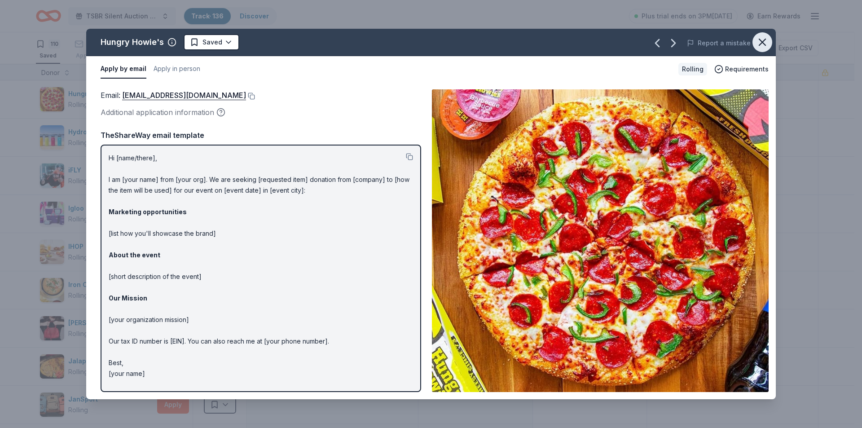
click at [759, 40] on icon "button" at bounding box center [762, 42] width 13 height 13
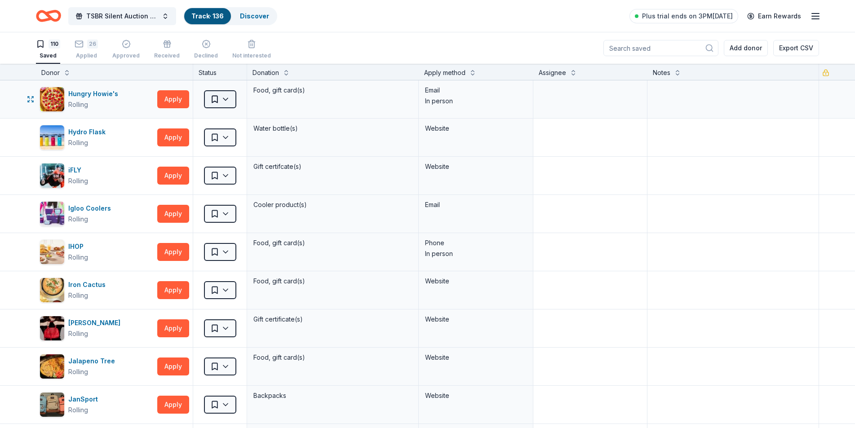
click at [227, 103] on html "TSBR Silent Auction 2025 Track · 136 Discover Plus trial ends on 3PM, 10/9 Earn…" at bounding box center [427, 214] width 855 height 428
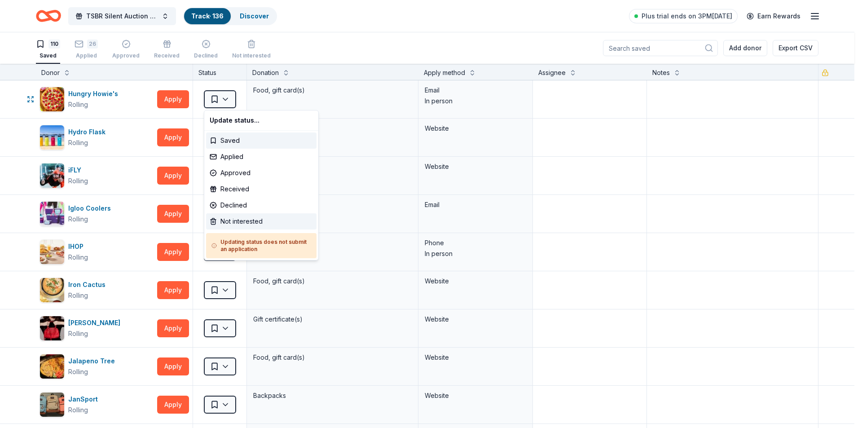
click at [243, 225] on div "Not interested" at bounding box center [261, 221] width 110 height 16
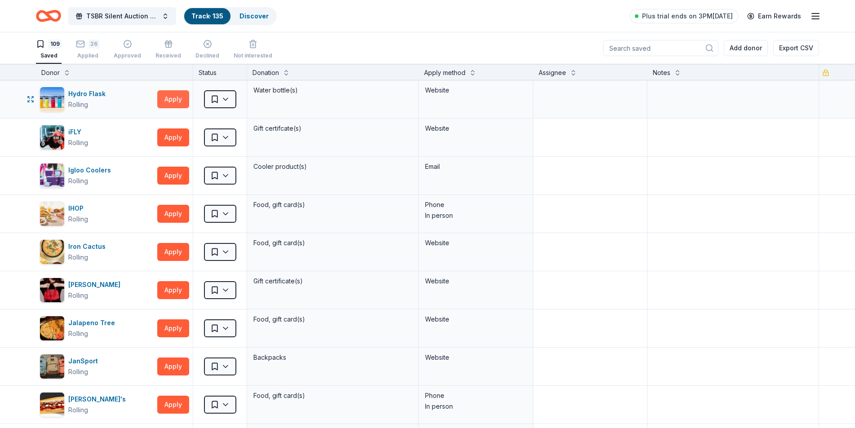
click at [172, 98] on button "Apply" at bounding box center [173, 99] width 32 height 18
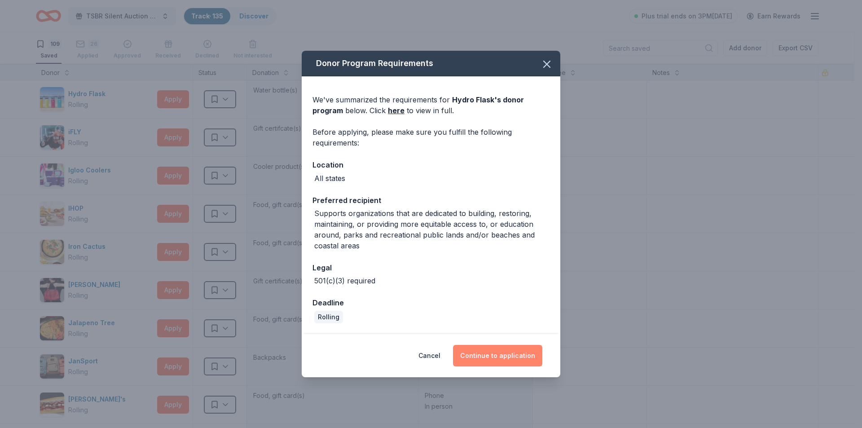
click at [480, 356] on button "Continue to application" at bounding box center [497, 356] width 89 height 22
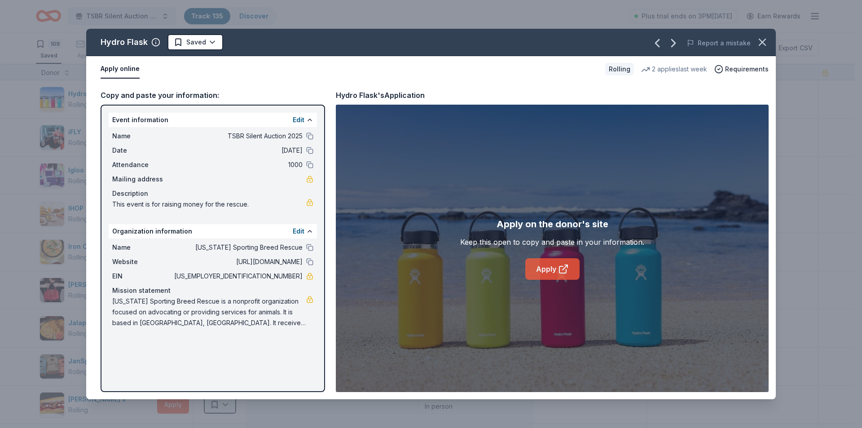
click at [540, 268] on link "Apply" at bounding box center [552, 269] width 54 height 22
click at [211, 43] on html "TSBR Silent Auction 2025 Track · 135 Discover Plus trial ends on 3PM, 10/9 Earn…" at bounding box center [431, 214] width 862 height 428
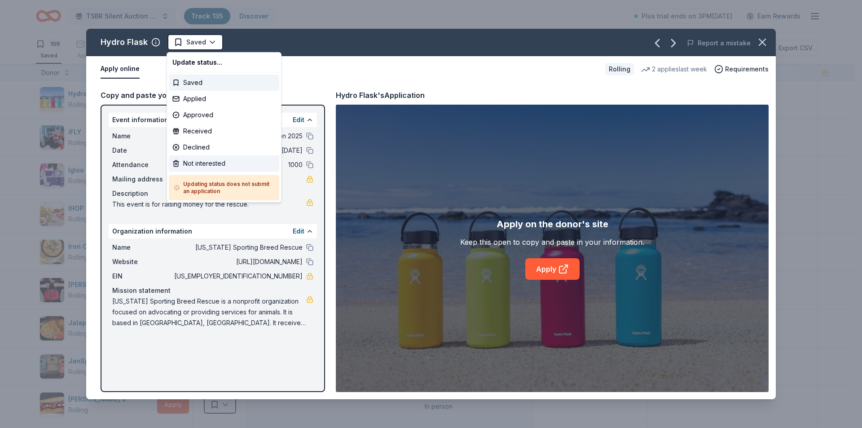
click at [207, 165] on div "Not interested" at bounding box center [224, 163] width 110 height 16
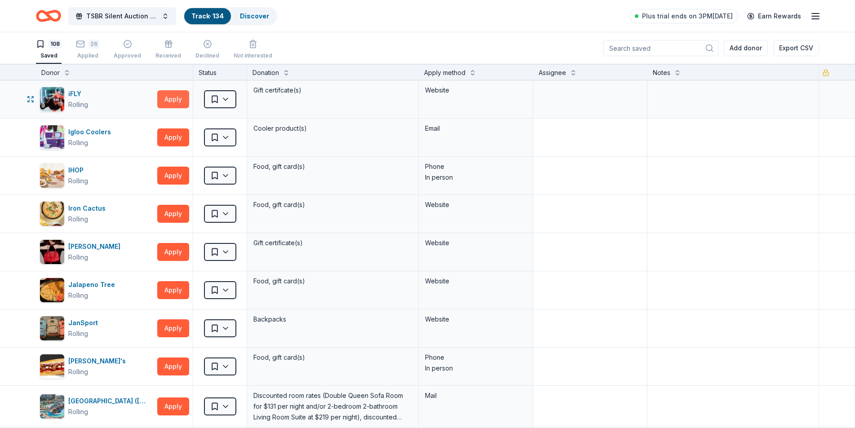
click at [170, 101] on button "Apply" at bounding box center [173, 99] width 32 height 18
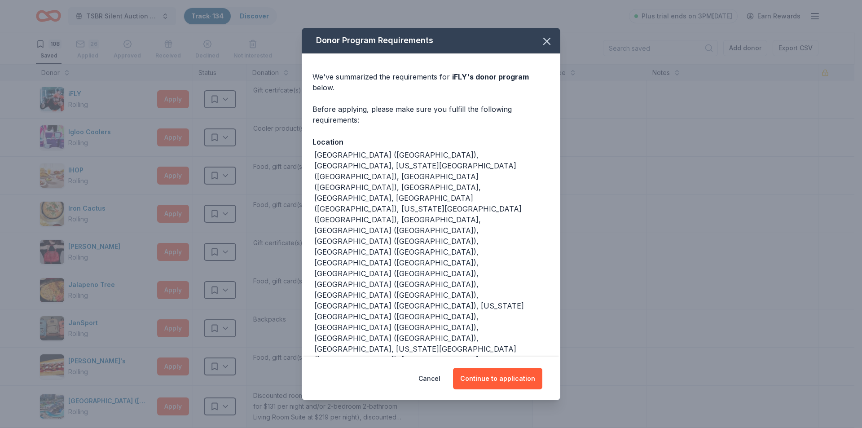
click at [482, 81] on span "iFLY 's donor program" at bounding box center [490, 76] width 77 height 9
click at [498, 368] on button "Continue to application" at bounding box center [497, 379] width 89 height 22
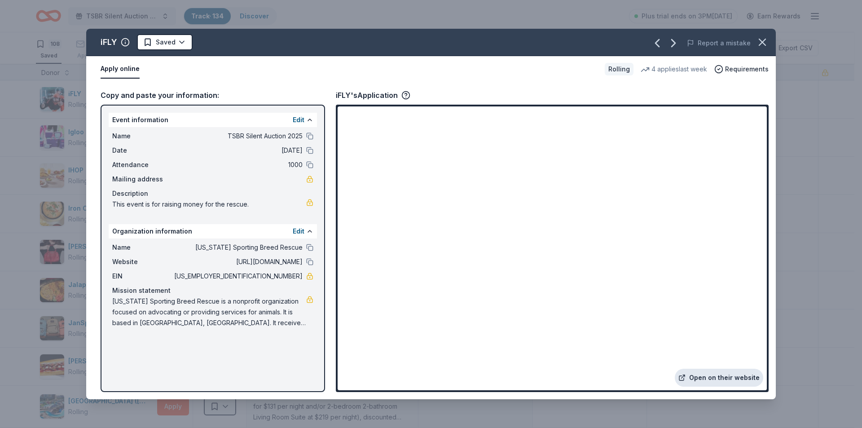
click at [705, 375] on link "Open on their website" at bounding box center [719, 378] width 88 height 18
click at [181, 40] on html "TSBR Silent Auction 2025 Track · 134 Discover Plus trial ends on 3PM, 10/9 Earn…" at bounding box center [431, 214] width 862 height 428
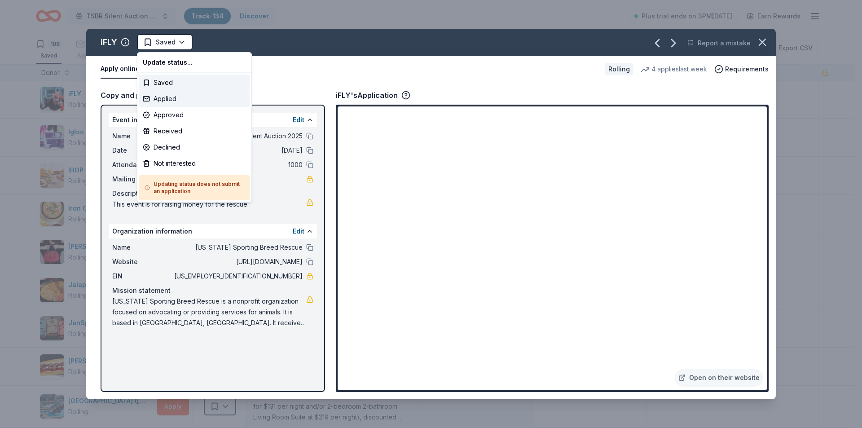
click at [169, 101] on div "Applied" at bounding box center [194, 99] width 110 height 16
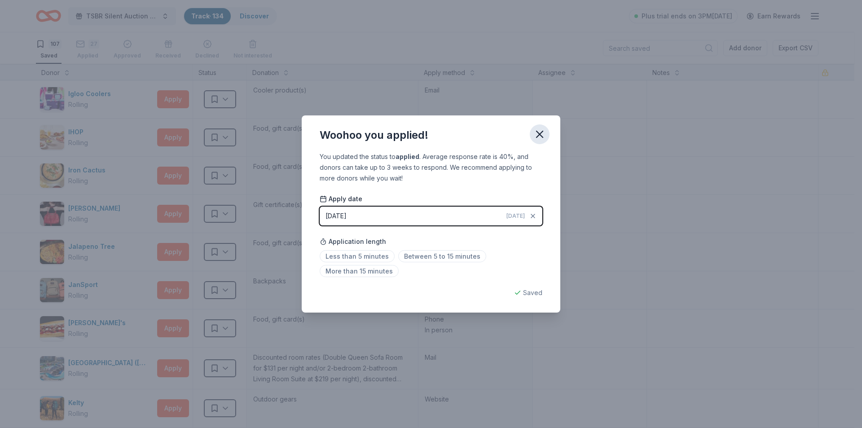
click at [539, 135] on icon "button" at bounding box center [540, 134] width 6 height 6
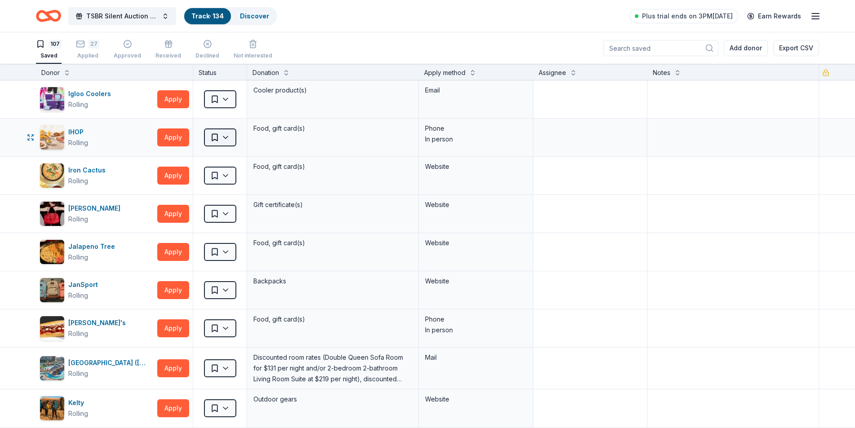
click at [229, 138] on html "TSBR Silent Auction 2025 Track · 134 Discover Plus trial ends on 3PM, 10/9 Earn…" at bounding box center [427, 214] width 855 height 428
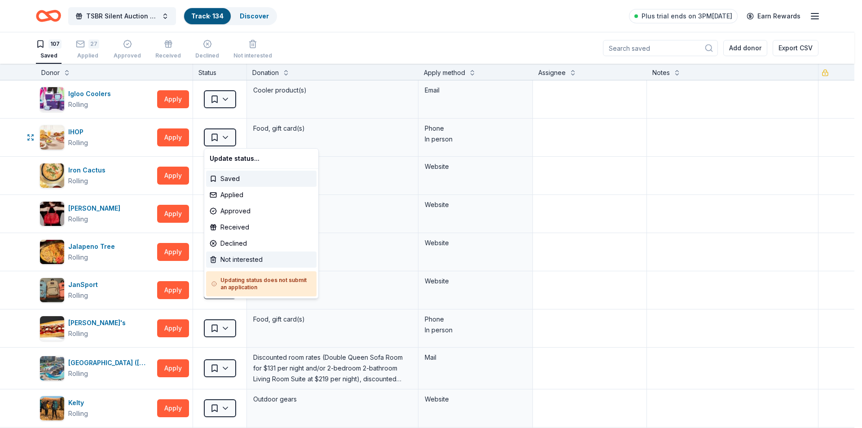
click at [236, 261] on div "Not interested" at bounding box center [261, 259] width 110 height 16
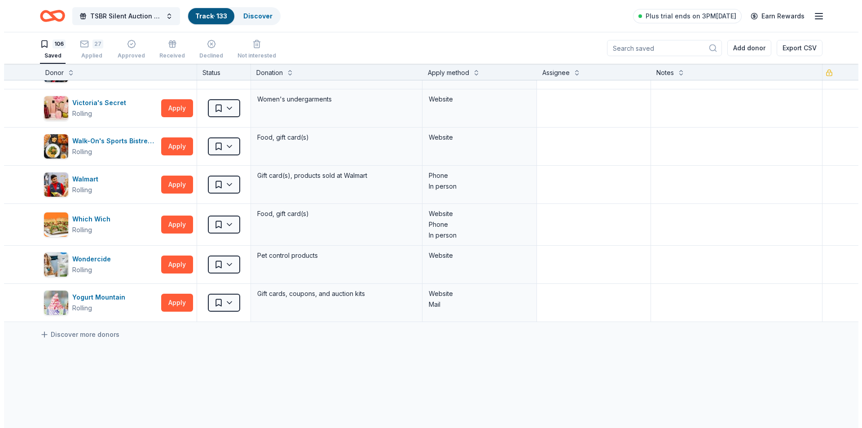
scroll to position [3881, 0]
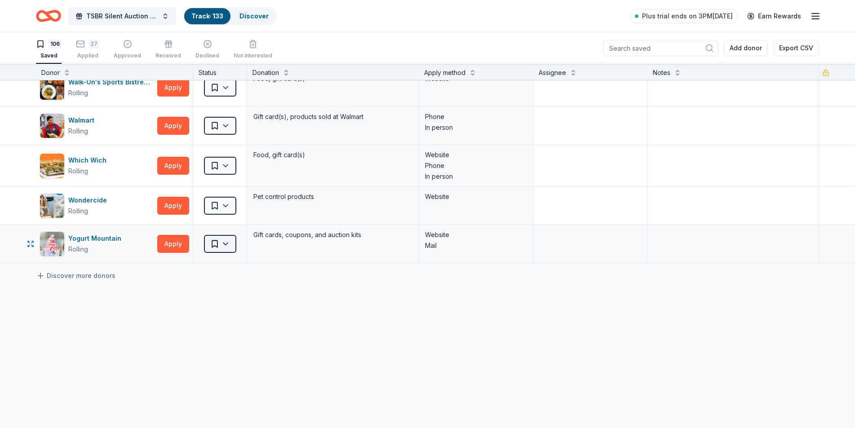
click at [227, 240] on html "TSBR Silent Auction 2025 Track · 133 Discover Plus trial ends on 3PM, 10/9 Earn…" at bounding box center [427, 214] width 855 height 428
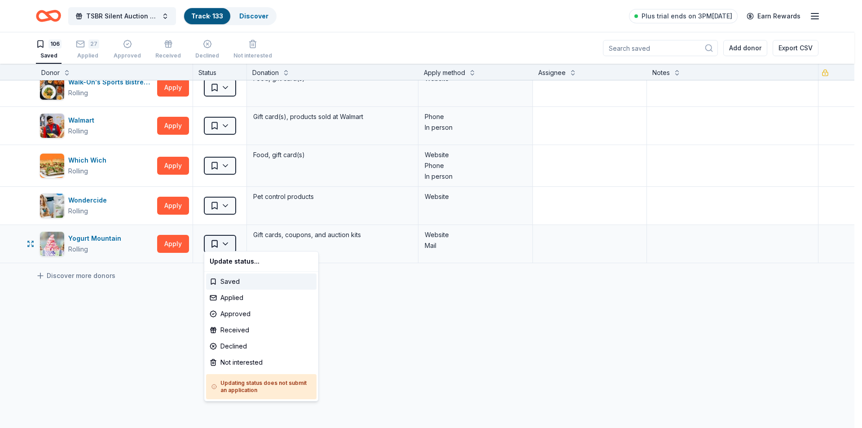
click at [227, 240] on html "TSBR Silent Auction 2025 Track · 133 Discover Plus trial ends on 3PM, 10/9 Earn…" at bounding box center [431, 214] width 862 height 428
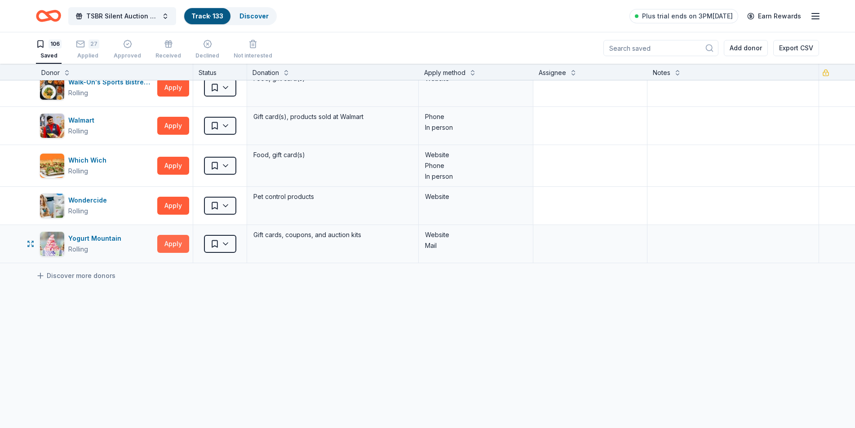
click at [170, 241] on button "Apply" at bounding box center [173, 244] width 32 height 18
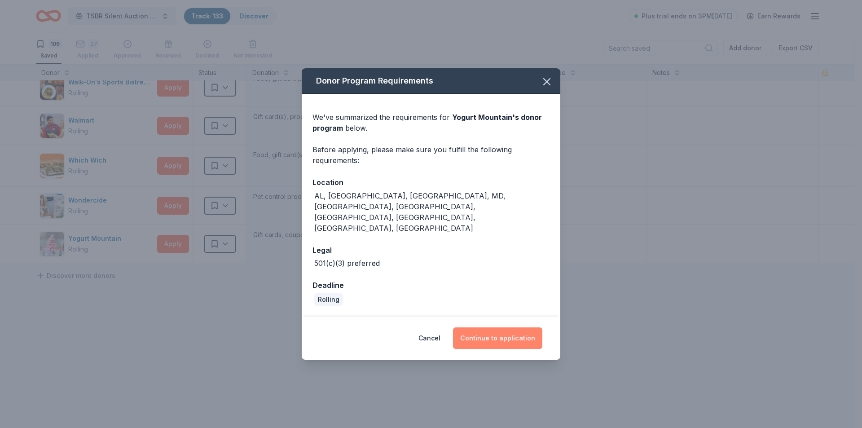
click at [514, 330] on button "Continue to application" at bounding box center [497, 338] width 89 height 22
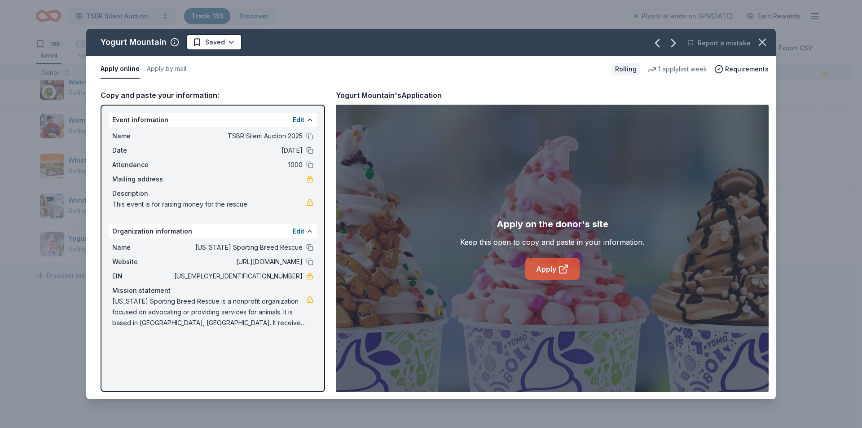
click at [553, 268] on link "Apply" at bounding box center [552, 269] width 54 height 22
click at [232, 41] on html "TSBR Silent Auction 2025 Track · 133 Discover Plus trial ends on 3PM, 10/9 Earn…" at bounding box center [431, 214] width 862 height 428
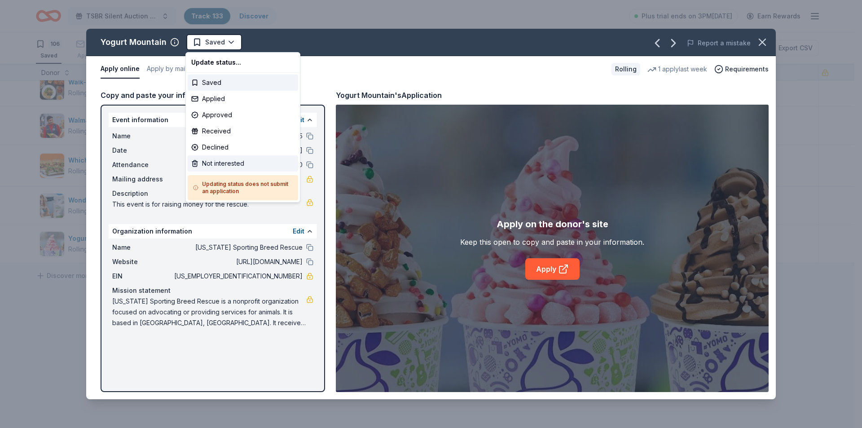
click at [234, 164] on div "Not interested" at bounding box center [243, 163] width 110 height 16
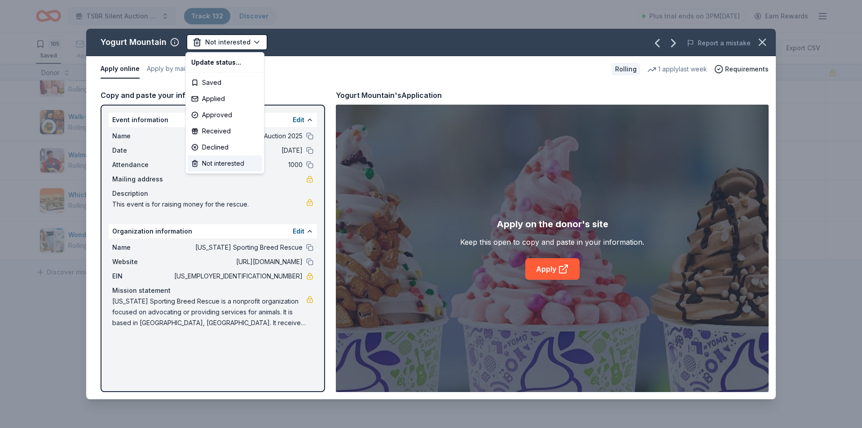
scroll to position [3843, 0]
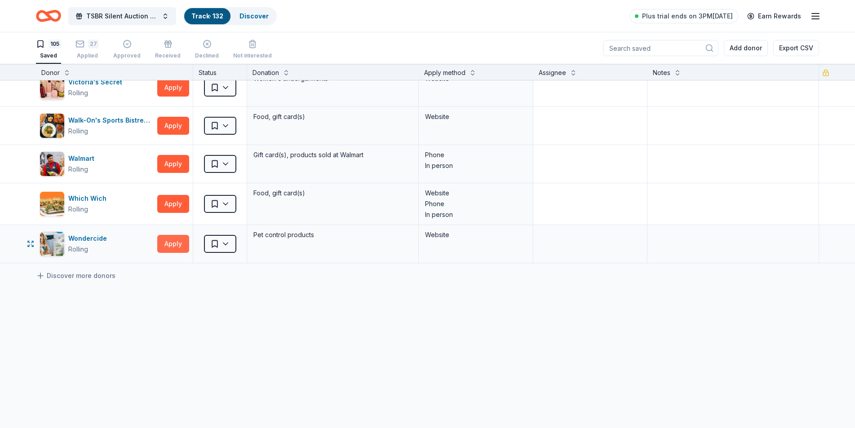
click at [179, 240] on button "Apply" at bounding box center [173, 244] width 32 height 18
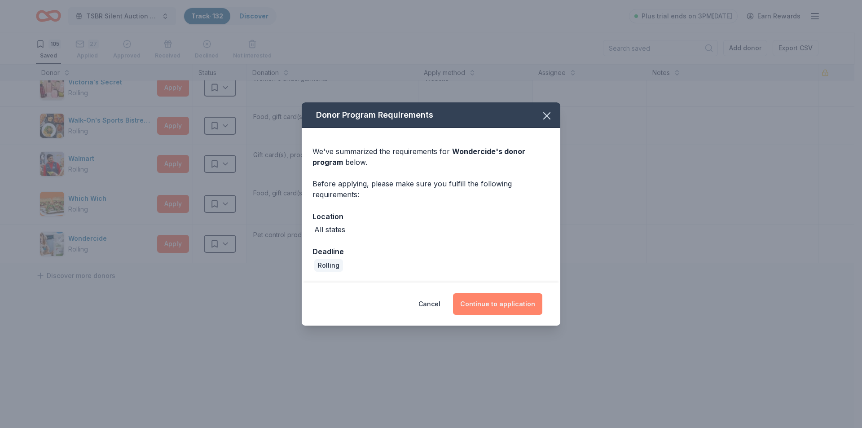
click at [498, 299] on button "Continue to application" at bounding box center [497, 304] width 89 height 22
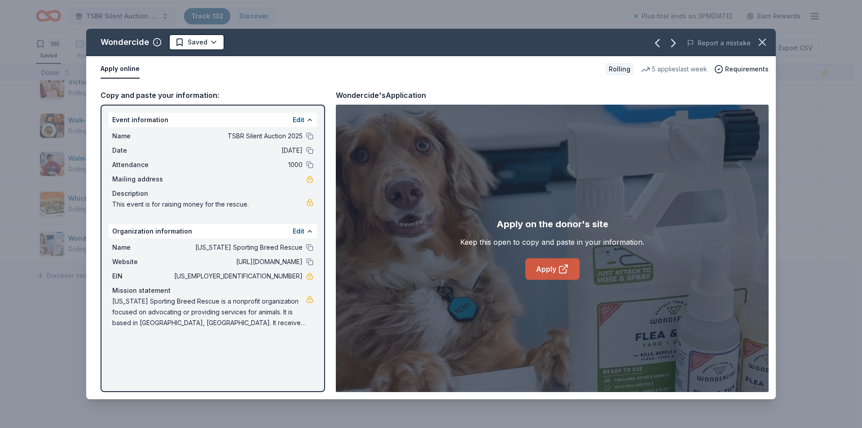
click at [552, 268] on link "Apply" at bounding box center [552, 269] width 54 height 22
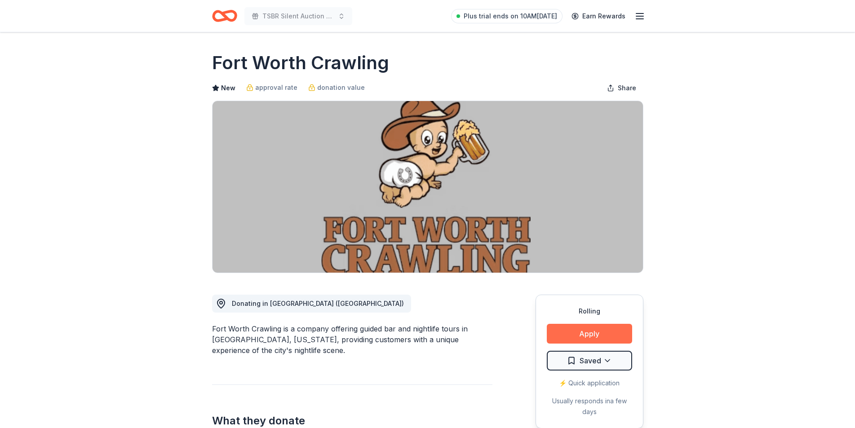
click at [587, 335] on button "Apply" at bounding box center [588, 334] width 85 height 20
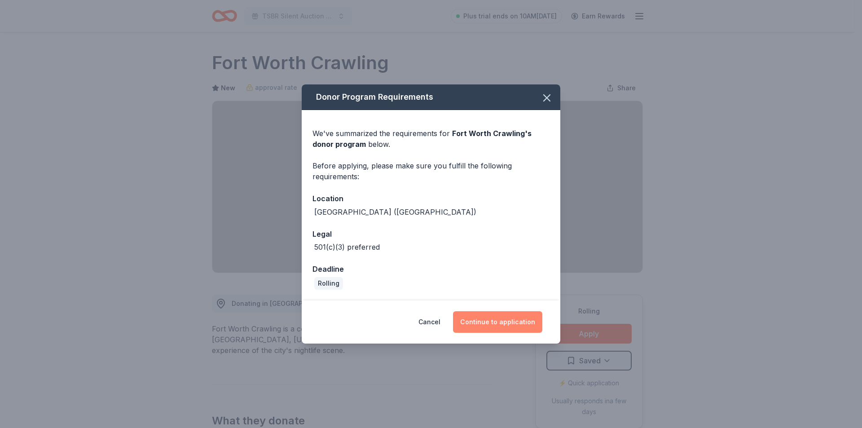
click at [492, 322] on button "Continue to application" at bounding box center [497, 322] width 89 height 22
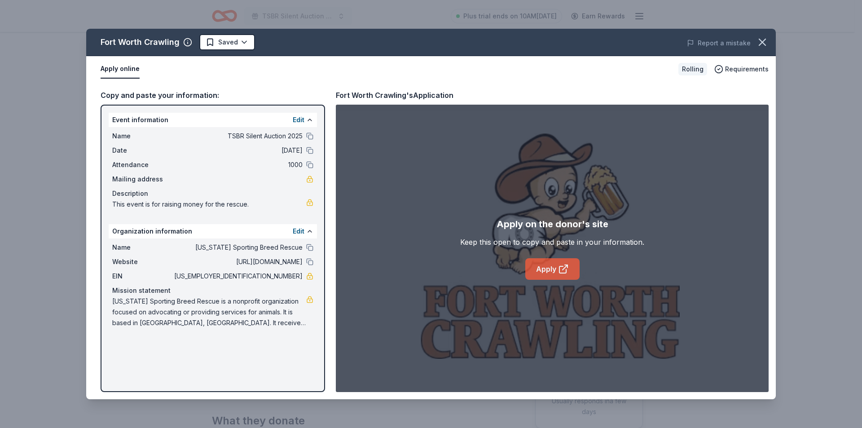
click at [545, 264] on link "Apply" at bounding box center [552, 269] width 54 height 22
click at [763, 41] on icon "button" at bounding box center [762, 42] width 6 height 6
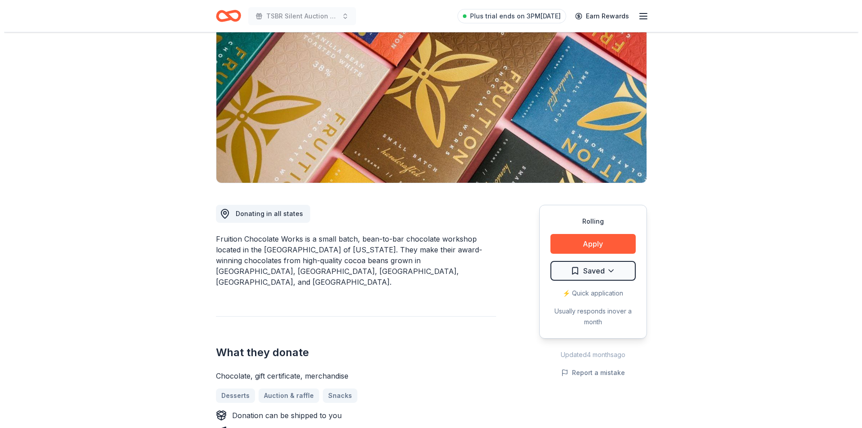
scroll to position [135, 0]
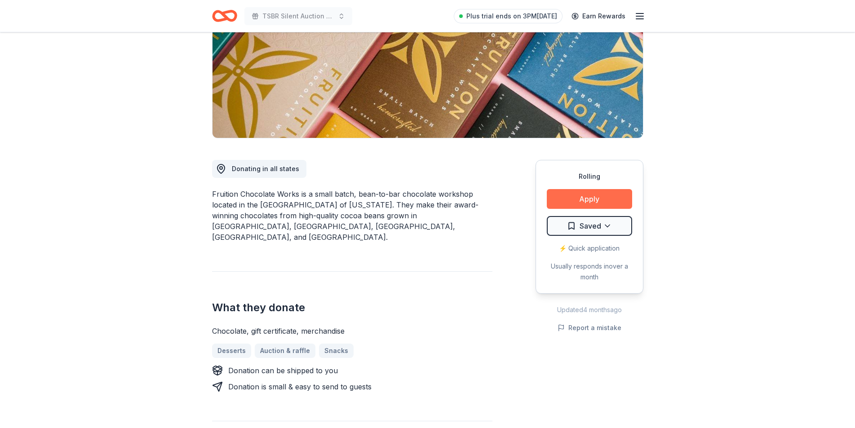
click at [573, 196] on button "Apply" at bounding box center [588, 199] width 85 height 20
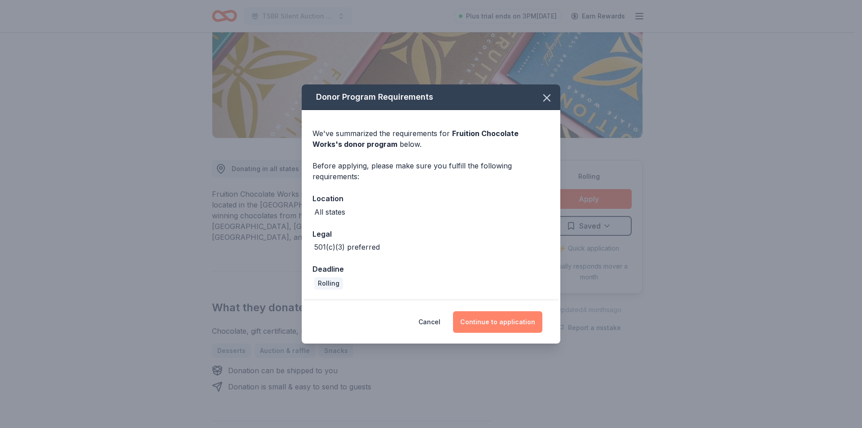
click at [503, 322] on button "Continue to application" at bounding box center [497, 322] width 89 height 22
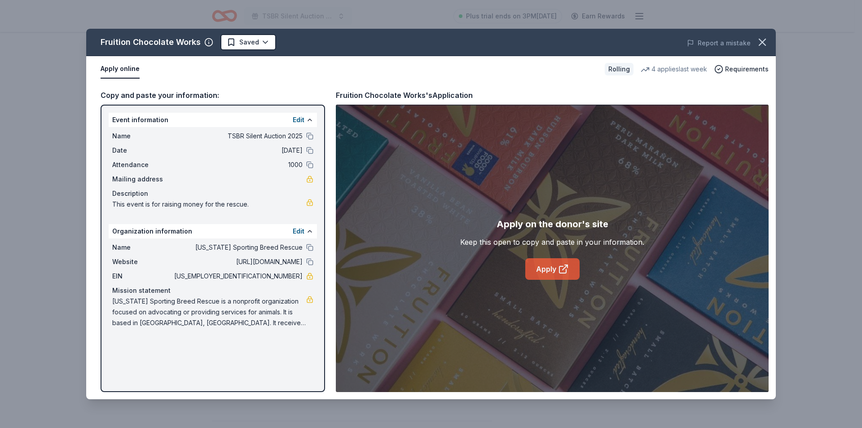
click at [542, 272] on link "Apply" at bounding box center [552, 269] width 54 height 22
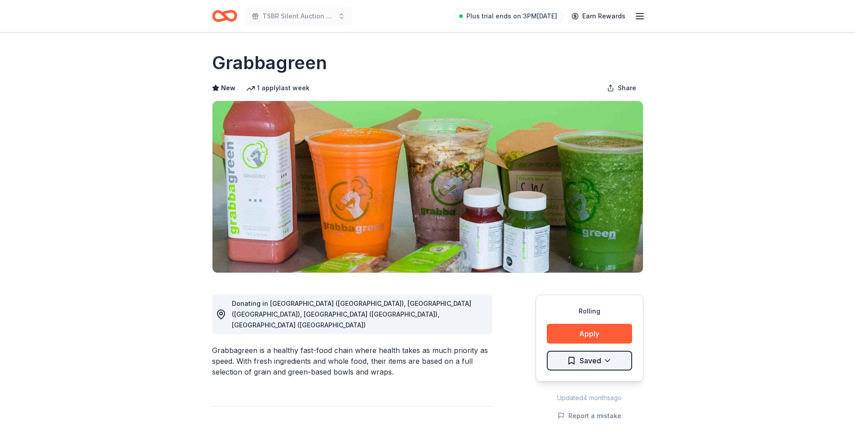
click at [612, 364] on html "TSBR Silent Auction 2025 Plus trial ends on 3PM[DATE] Earn Rewards Rolling Shar…" at bounding box center [427, 214] width 855 height 428
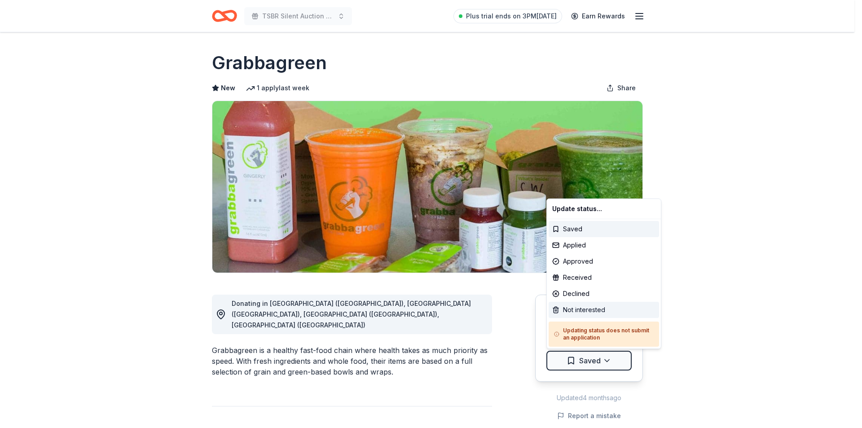
click at [589, 310] on div "Not interested" at bounding box center [604, 310] width 110 height 16
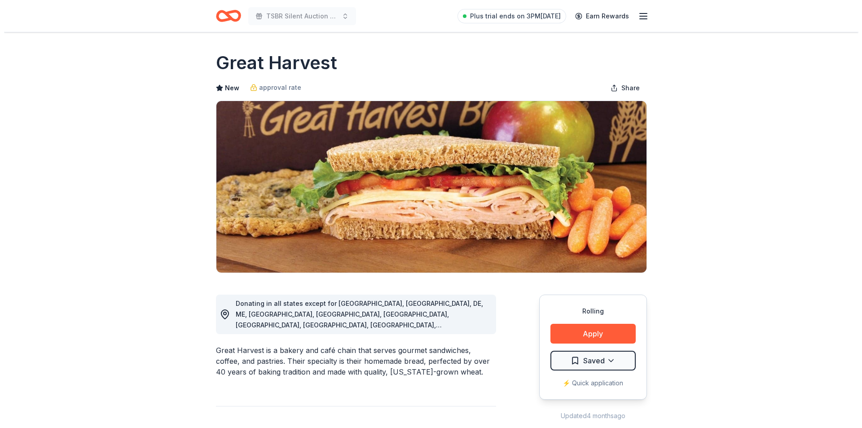
scroll to position [45, 0]
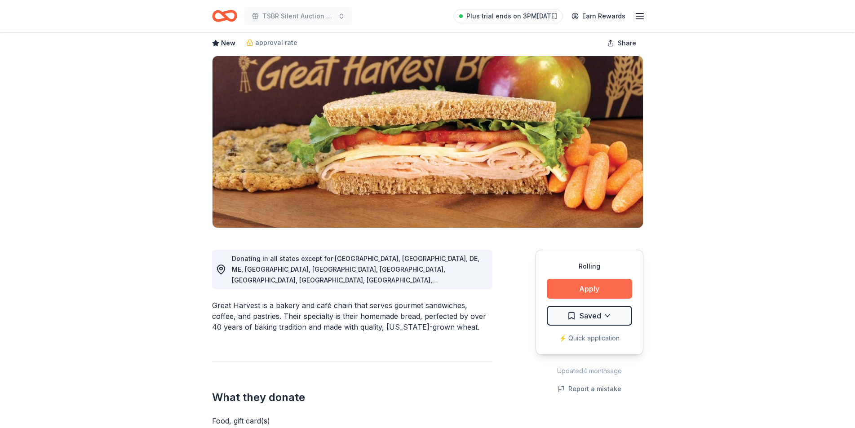
click at [581, 285] on button "Apply" at bounding box center [588, 289] width 85 height 20
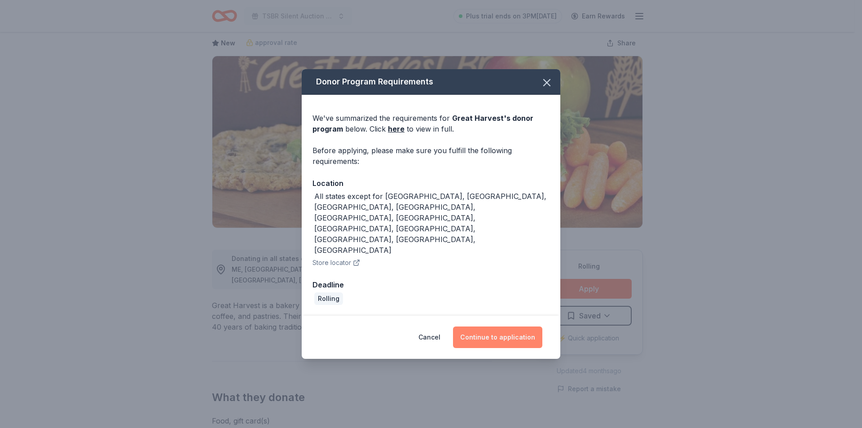
click at [485, 326] on button "Continue to application" at bounding box center [497, 337] width 89 height 22
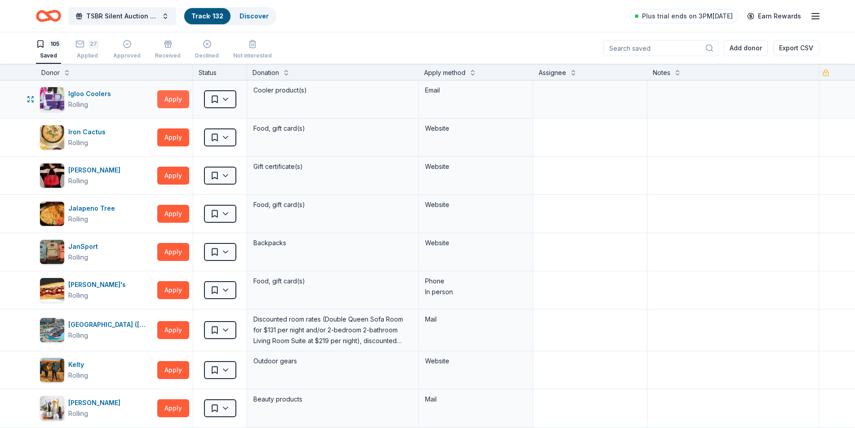
click at [173, 102] on button "Apply" at bounding box center [173, 99] width 32 height 18
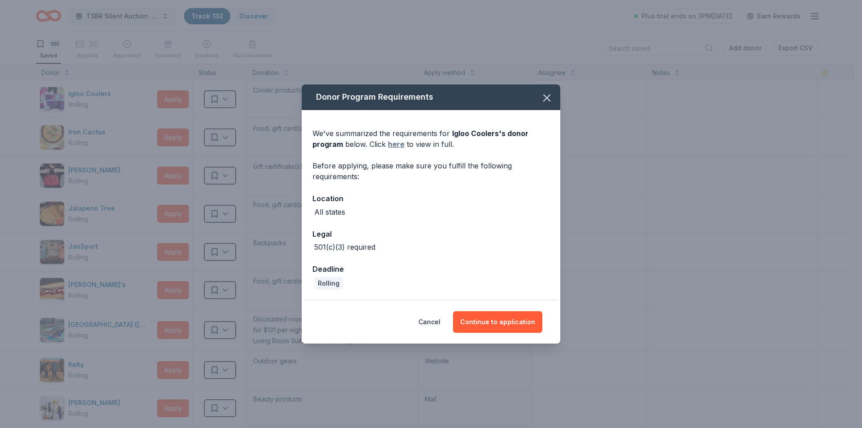
click at [394, 142] on link "here" at bounding box center [396, 144] width 17 height 11
click at [486, 322] on button "Continue to application" at bounding box center [497, 322] width 89 height 22
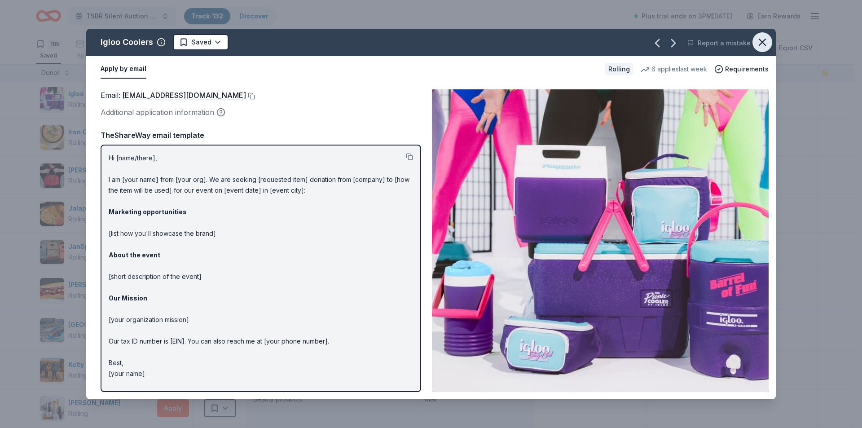
click at [763, 38] on icon "button" at bounding box center [762, 42] width 13 height 13
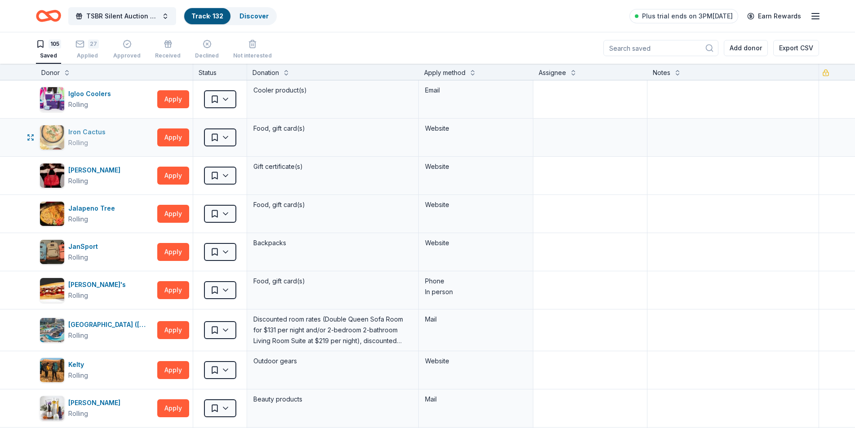
click at [89, 138] on div "Rolling" at bounding box center [88, 142] width 41 height 11
click at [227, 139] on html "TSBR Silent Auction 2025 Track · 132 Discover Plus trial ends on 3PM, 10/9 Earn…" at bounding box center [427, 214] width 855 height 428
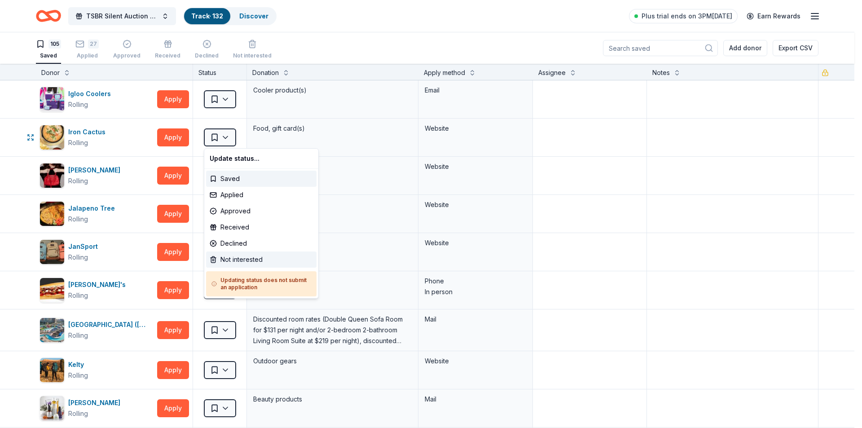
click at [240, 257] on div "Not interested" at bounding box center [261, 259] width 110 height 16
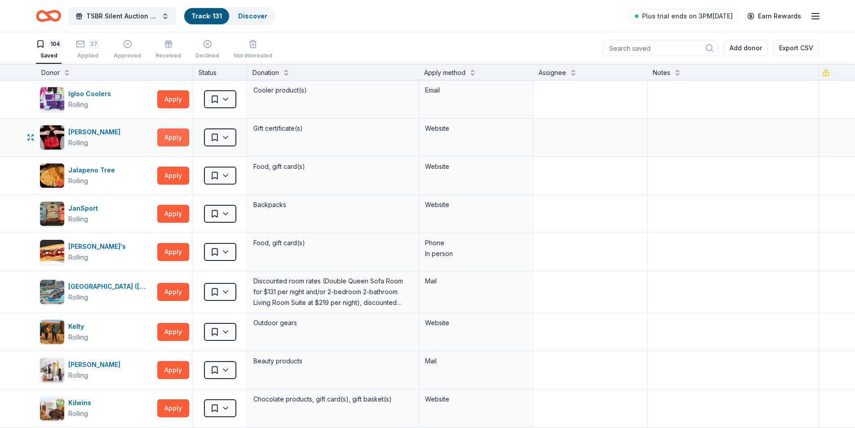
click at [172, 136] on button "Apply" at bounding box center [173, 137] width 32 height 18
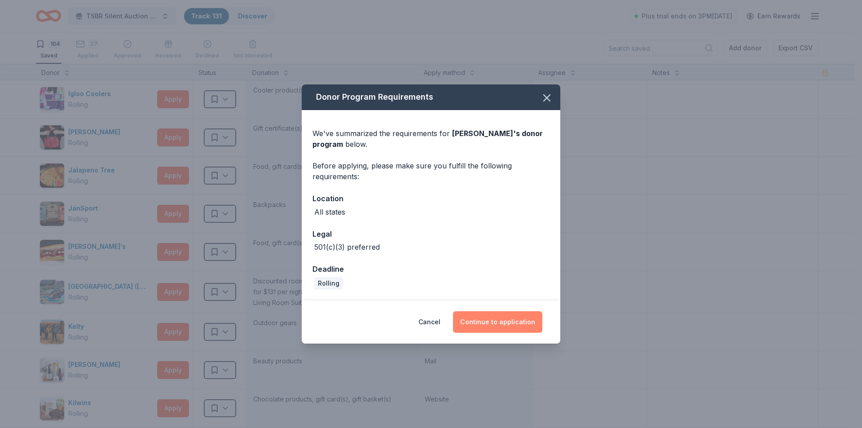
click at [502, 326] on button "Continue to application" at bounding box center [497, 322] width 89 height 22
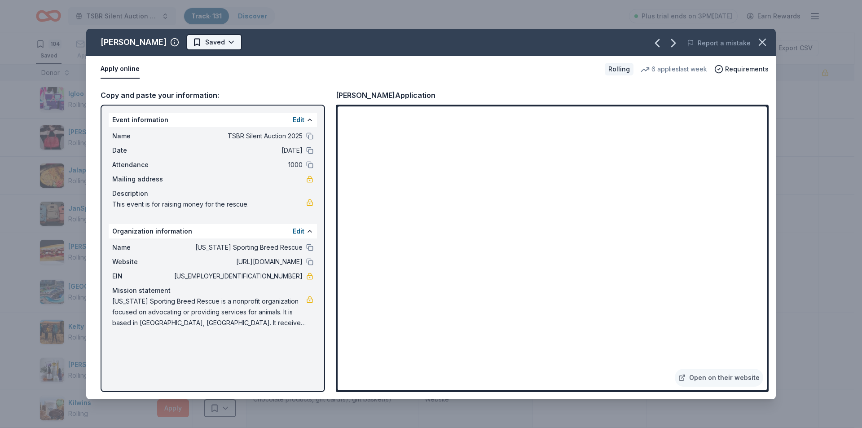
click at [213, 40] on html "TSBR Silent Auction 2025 Track · 131 Discover Plus trial ends on 3PM, 10/9 Earn…" at bounding box center [431, 214] width 862 height 428
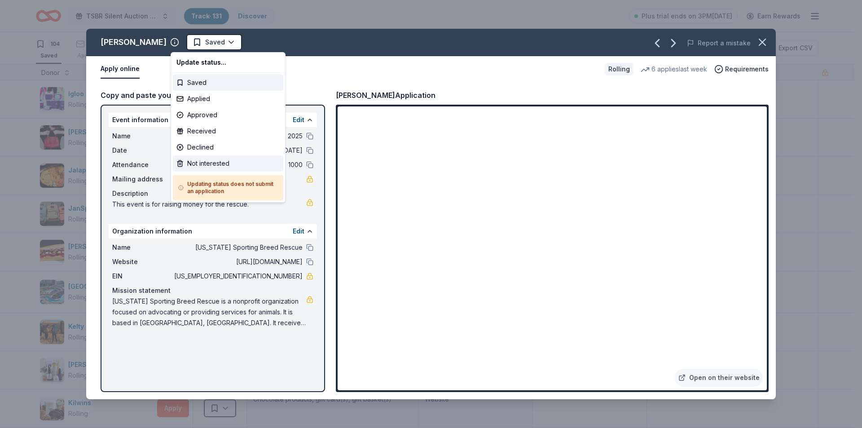
click at [210, 165] on div "Not interested" at bounding box center [228, 163] width 110 height 16
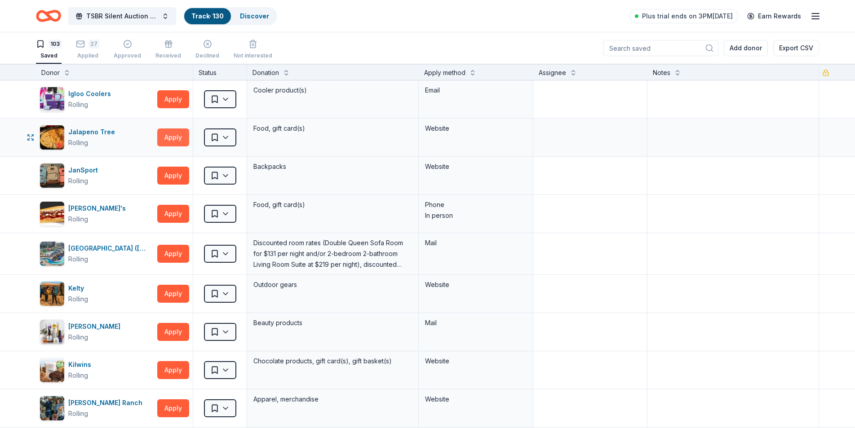
click at [176, 136] on button "Apply" at bounding box center [173, 137] width 32 height 18
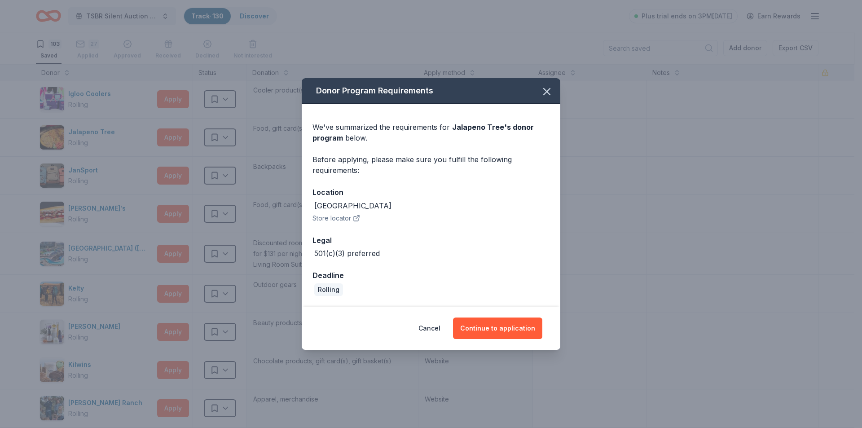
click at [332, 219] on button "Store locator" at bounding box center [337, 218] width 48 height 11
click at [543, 93] on icon "button" at bounding box center [547, 91] width 13 height 13
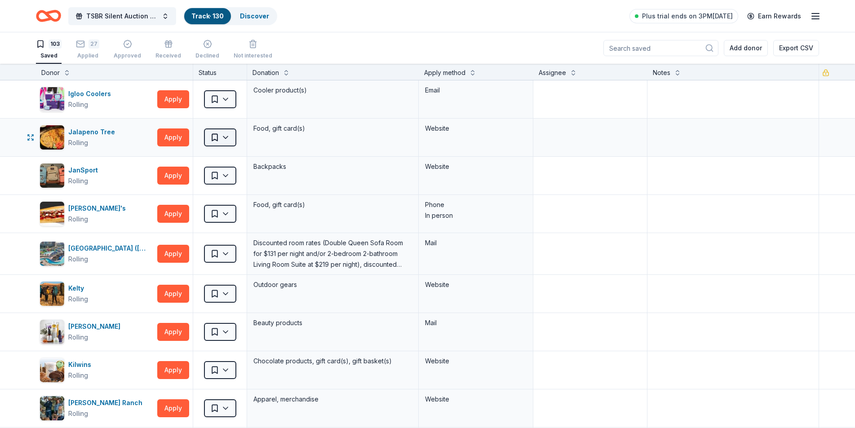
click at [225, 137] on html "TSBR Silent Auction 2025 Track · 130 Discover Plus trial ends on 3PM, 10/9 Earn…" at bounding box center [427, 214] width 855 height 428
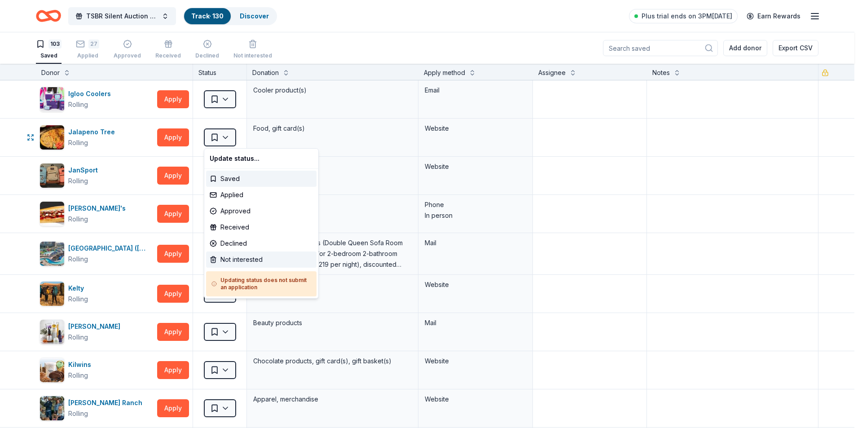
click at [250, 256] on div "Not interested" at bounding box center [261, 259] width 110 height 16
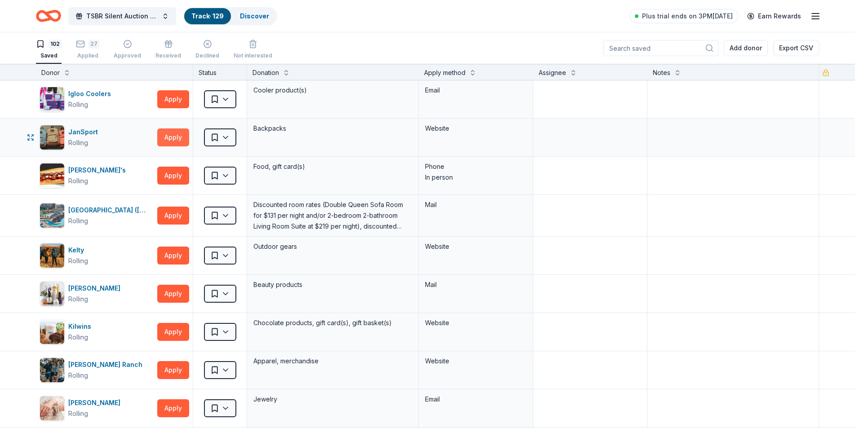
click at [166, 137] on button "Apply" at bounding box center [173, 137] width 32 height 18
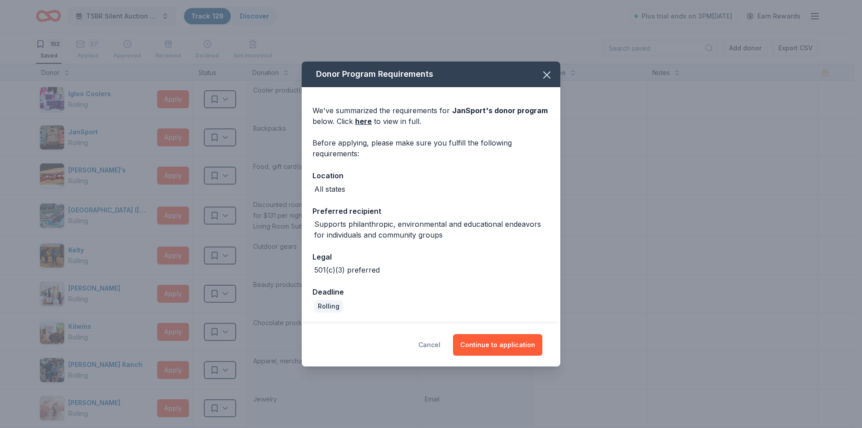
click at [440, 348] on button "Cancel" at bounding box center [429, 345] width 22 height 22
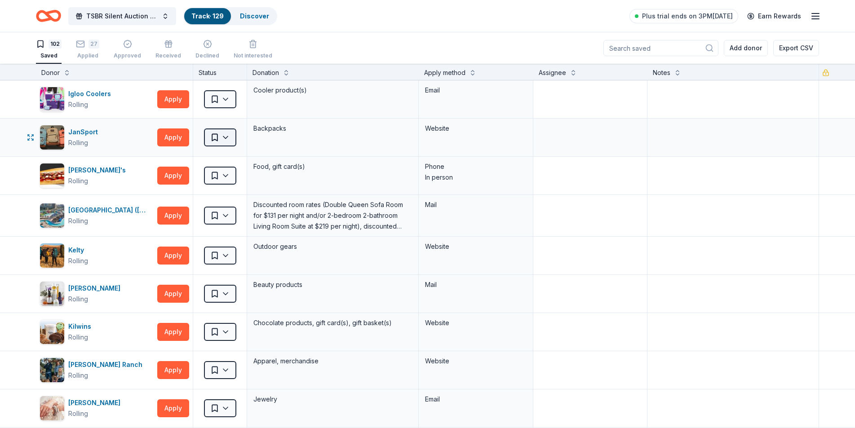
click at [226, 136] on html "TSBR Silent Auction 2025 Track · 129 Discover Plus trial ends on 3PM, 10/9 Earn…" at bounding box center [427, 214] width 855 height 428
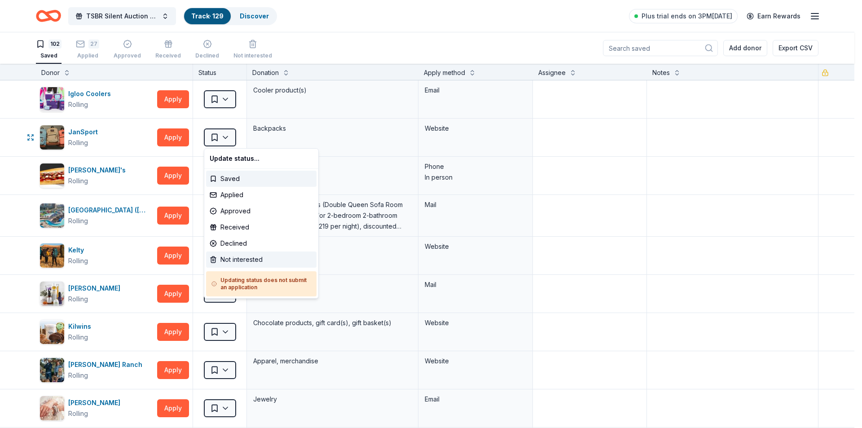
click at [251, 261] on div "Not interested" at bounding box center [261, 259] width 110 height 16
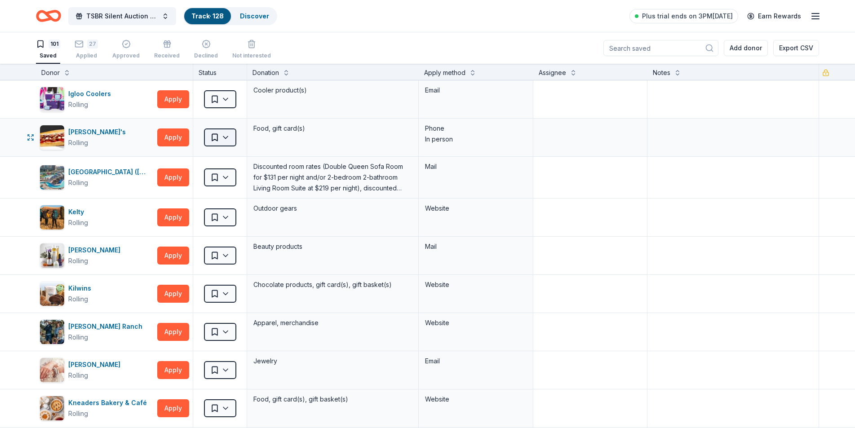
click at [226, 138] on html "TSBR Silent Auction 2025 Track · 128 Discover Plus trial ends on 3PM, 10/9 Earn…" at bounding box center [427, 214] width 855 height 428
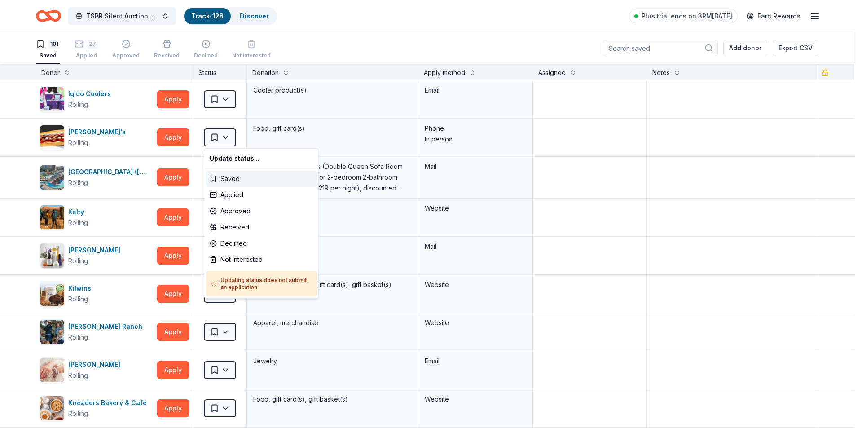
click at [185, 136] on html "TSBR Silent Auction 2025 Track · 128 Discover Plus trial ends on 3PM, 10/9 Earn…" at bounding box center [431, 214] width 862 height 428
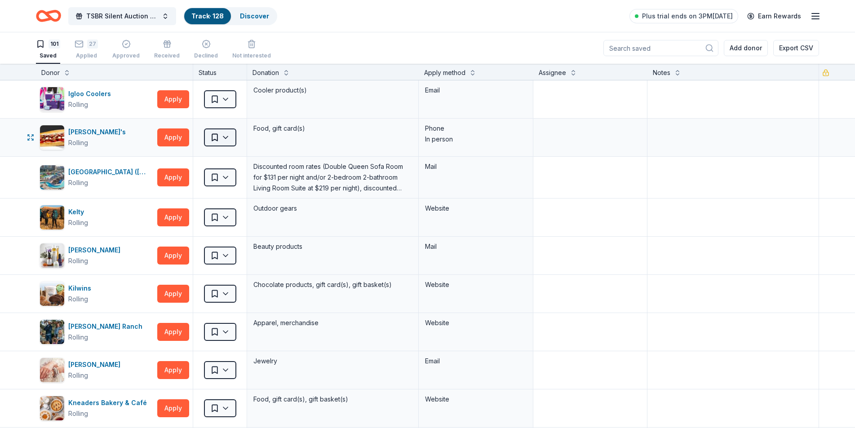
click at [228, 137] on html "TSBR Silent Auction 2025 Track · 128 Discover Plus trial ends on 3PM, 10/9 Earn…" at bounding box center [427, 214] width 855 height 428
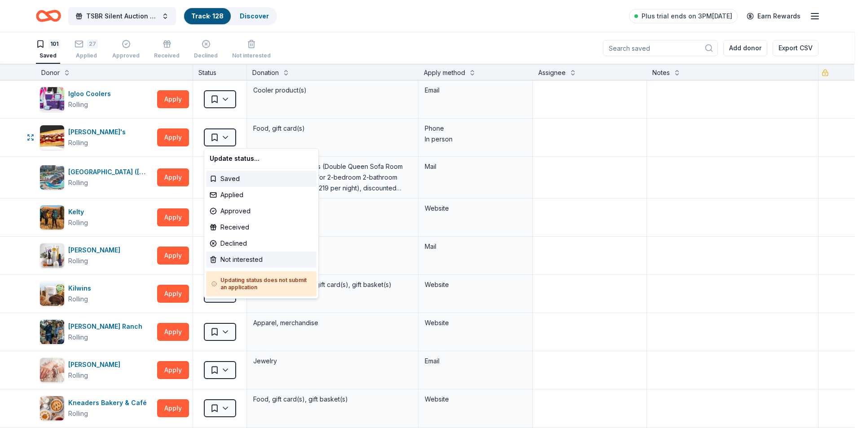
click at [244, 260] on div "Not interested" at bounding box center [261, 259] width 110 height 16
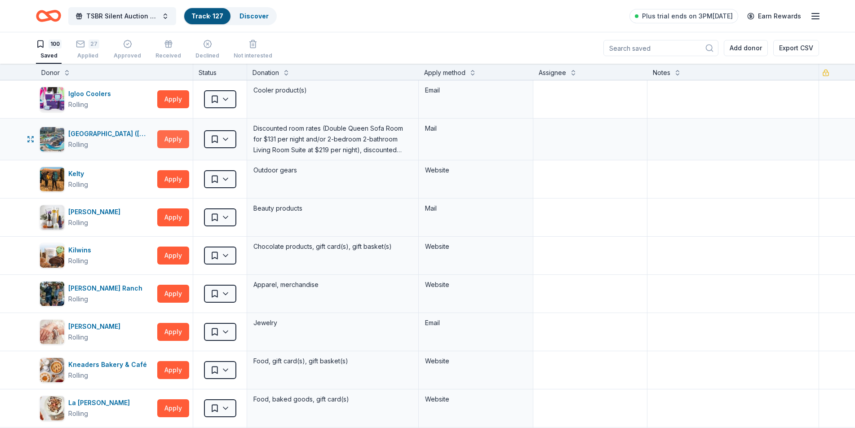
click at [179, 140] on button "Apply" at bounding box center [173, 139] width 32 height 18
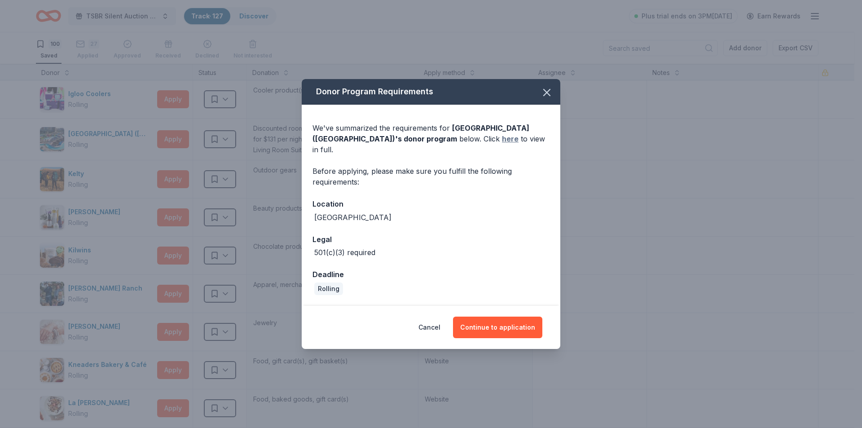
click at [502, 144] on link "here" at bounding box center [510, 138] width 17 height 11
click at [546, 95] on icon "button" at bounding box center [547, 92] width 13 height 13
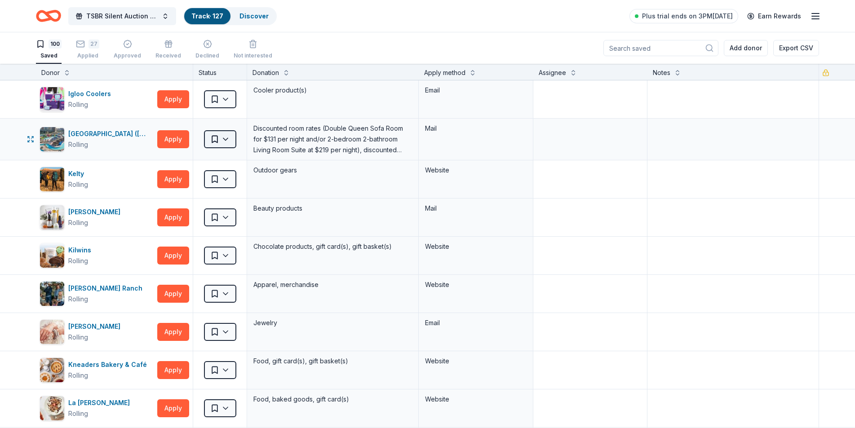
click at [227, 138] on html "TSBR Silent Auction 2025 Track · 127 Discover Plus trial ends on 3PM, 10/9 Earn…" at bounding box center [427, 214] width 855 height 428
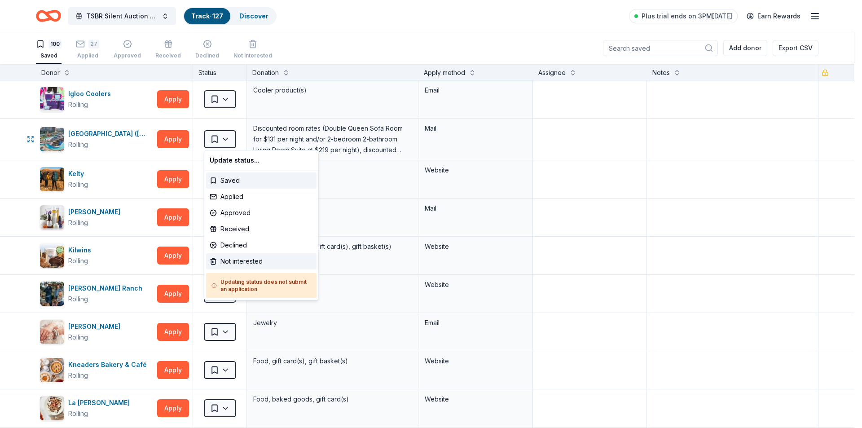
click at [251, 264] on div "Not interested" at bounding box center [261, 261] width 110 height 16
